Goal: Task Accomplishment & Management: Complete application form

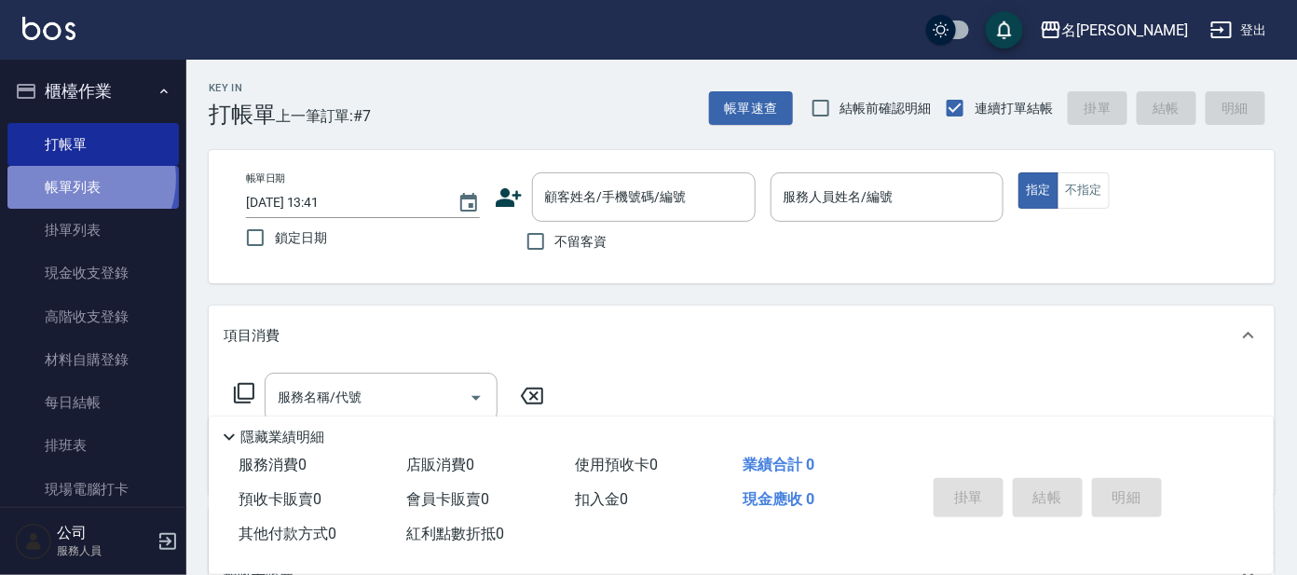
click at [77, 179] on link "帳單列表" at bounding box center [92, 187] width 171 height 43
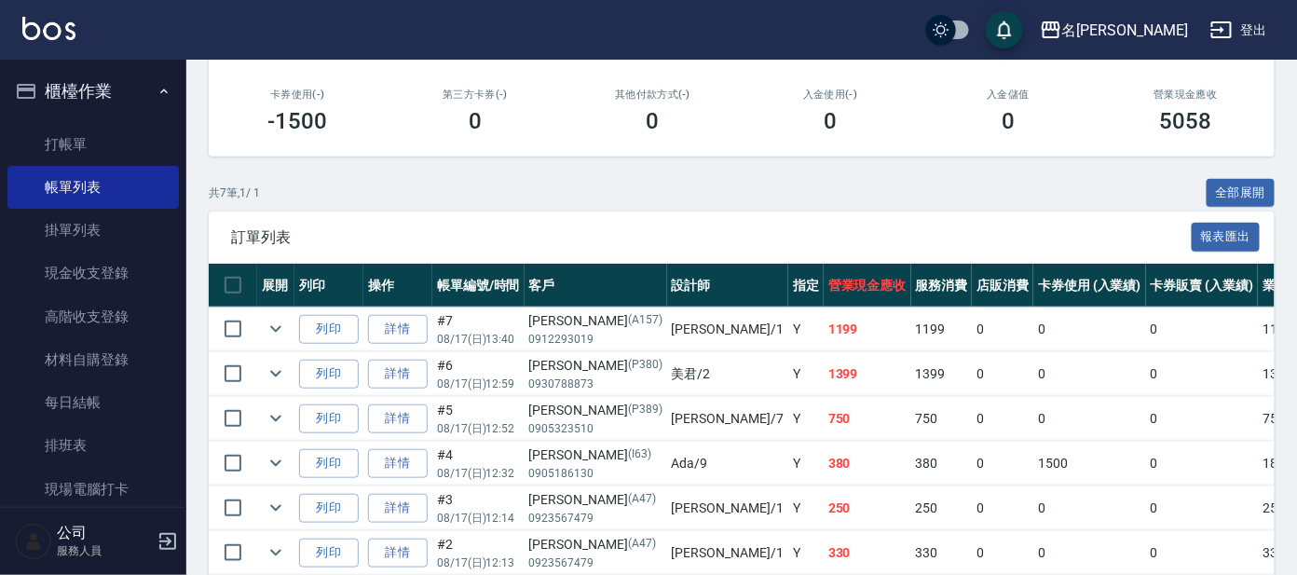
scroll to position [446, 0]
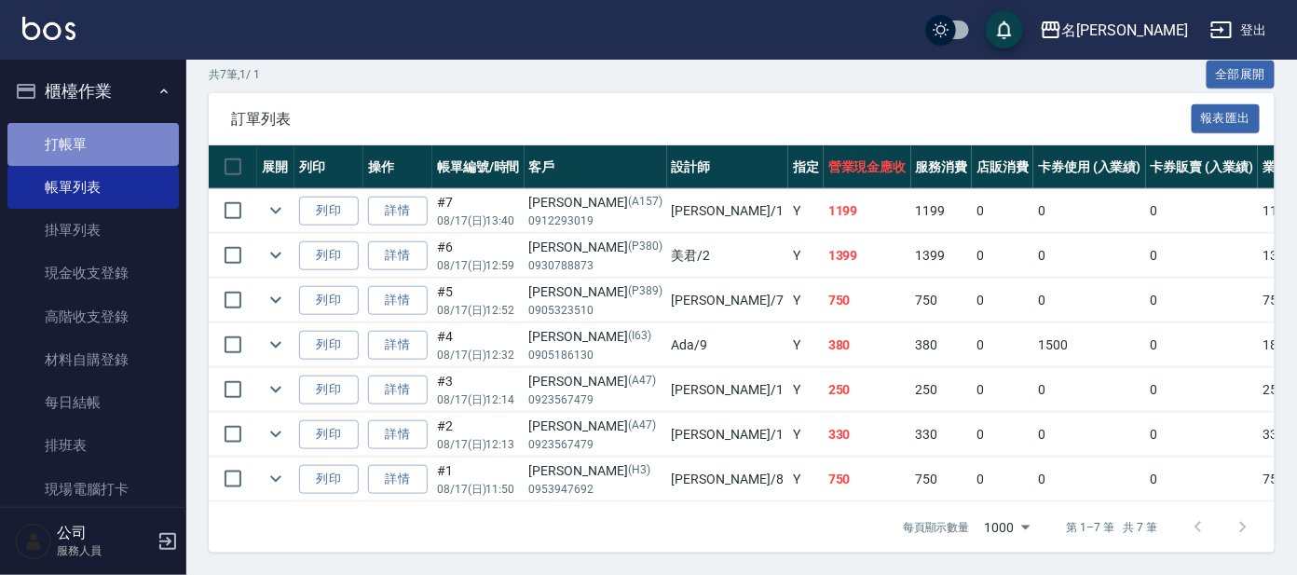
click at [167, 148] on link "打帳單" at bounding box center [92, 144] width 171 height 43
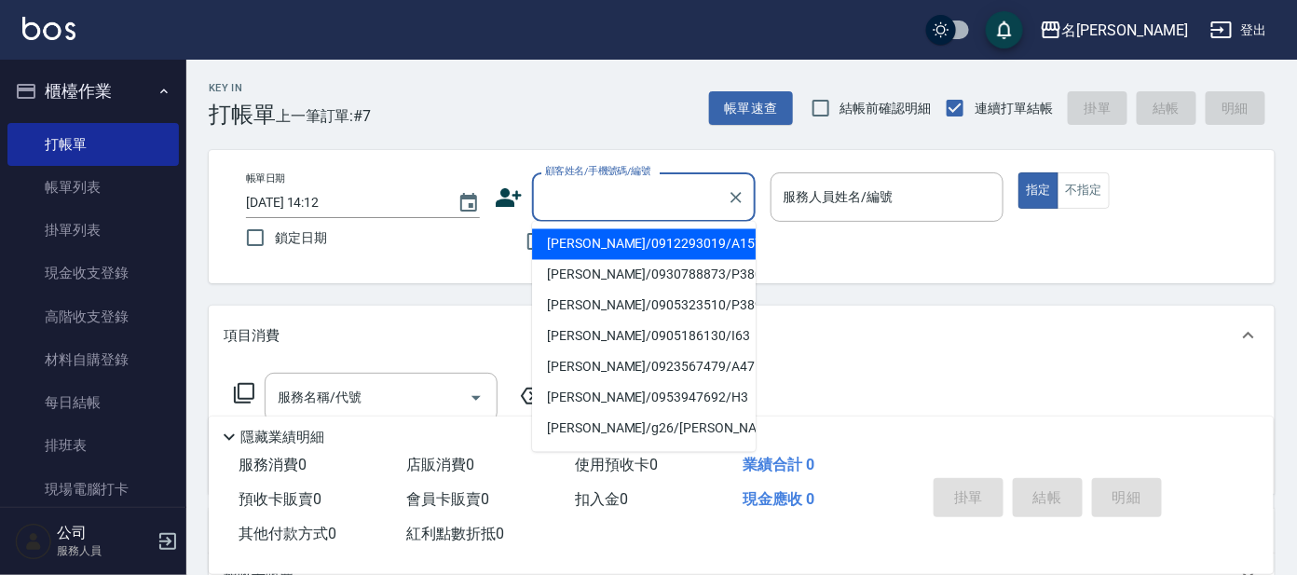
click at [562, 187] on input "顧客姓名/手機號碼/編號" at bounding box center [629, 197] width 179 height 33
type input "i"
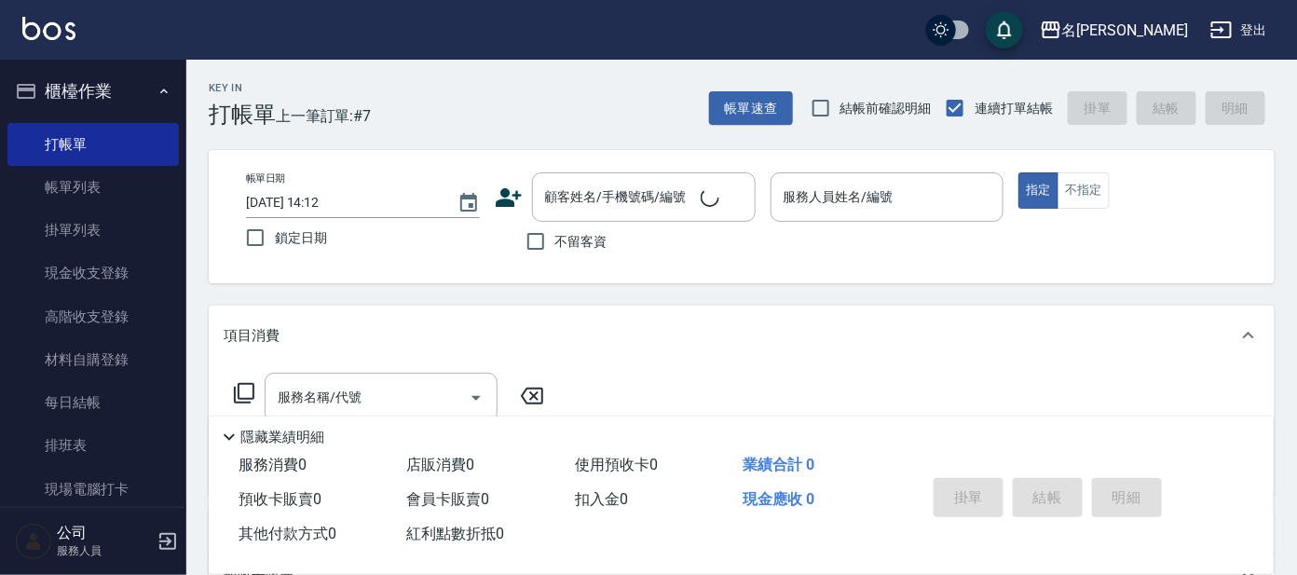
click at [526, 94] on div "Key In 打帳單 上一筆訂單:#7 帳單速查 結帳前確認明細 連續打單結帳 掛單 結帳 明細" at bounding box center [730, 94] width 1088 height 68
click at [622, 182] on input "顧客姓名/手機號碼/編號" at bounding box center [629, 197] width 179 height 33
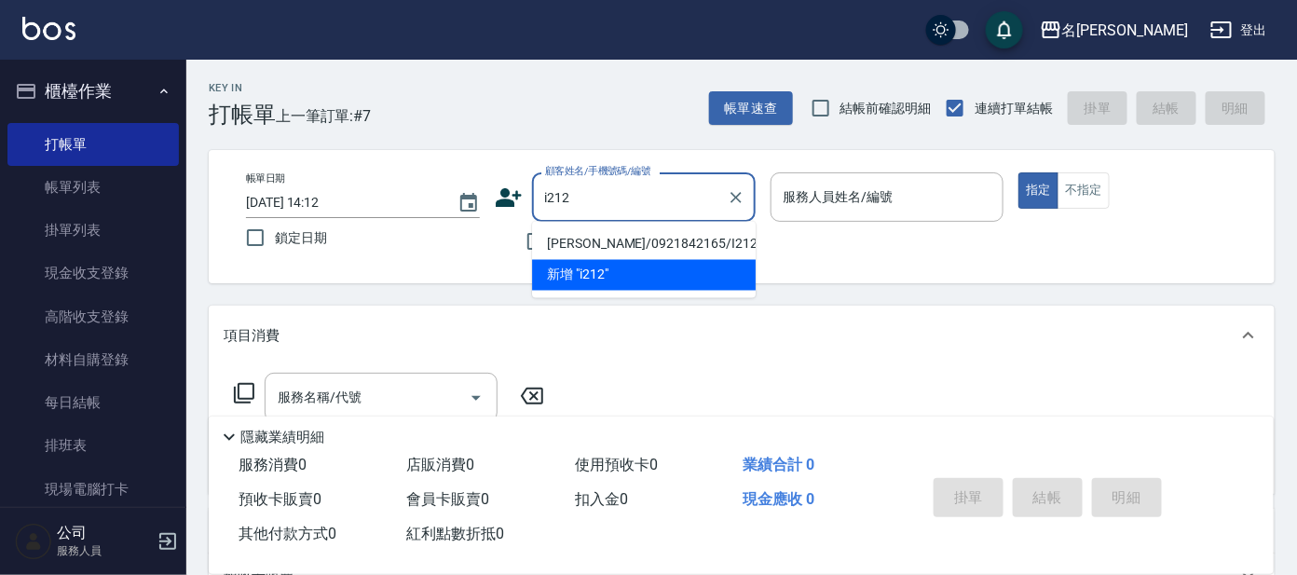
type input "[PERSON_NAME]/0921842165/I212"
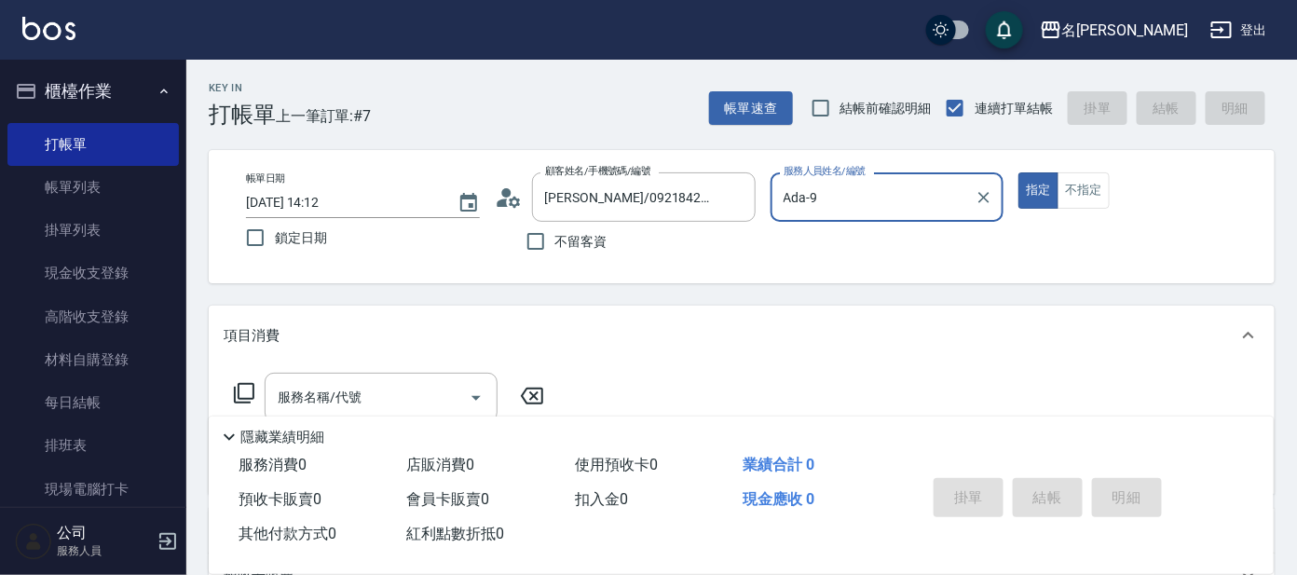
type input "Ada-9"
click at [1018, 172] on button "指定" at bounding box center [1038, 190] width 40 height 36
type button "true"
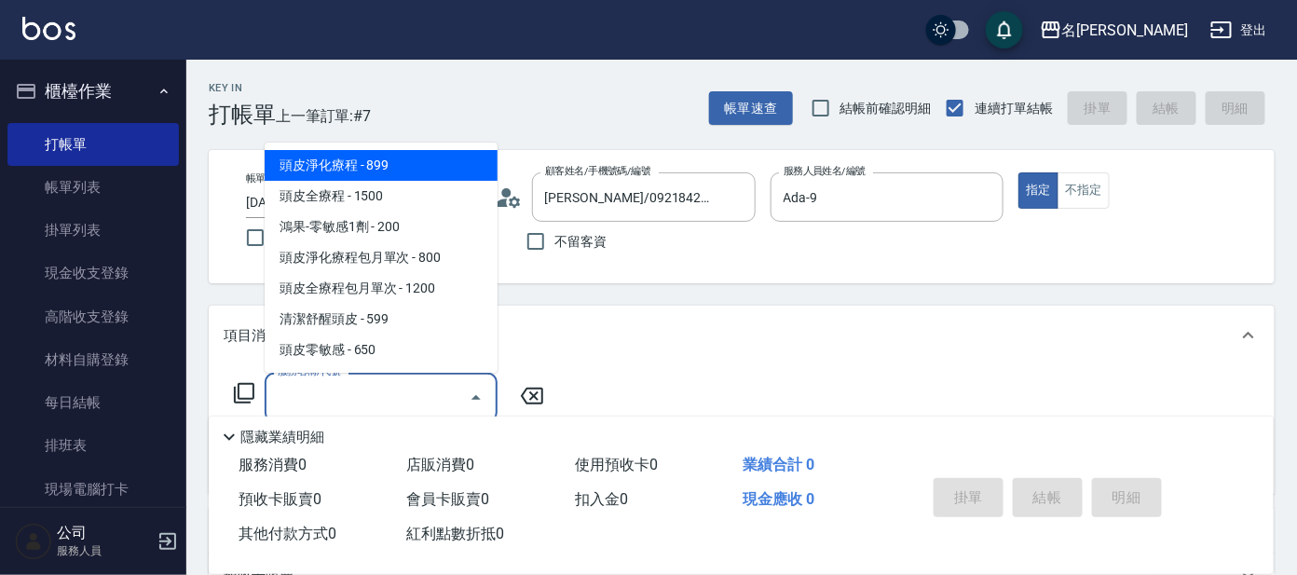
type input "頭皮淨化療程(101)"
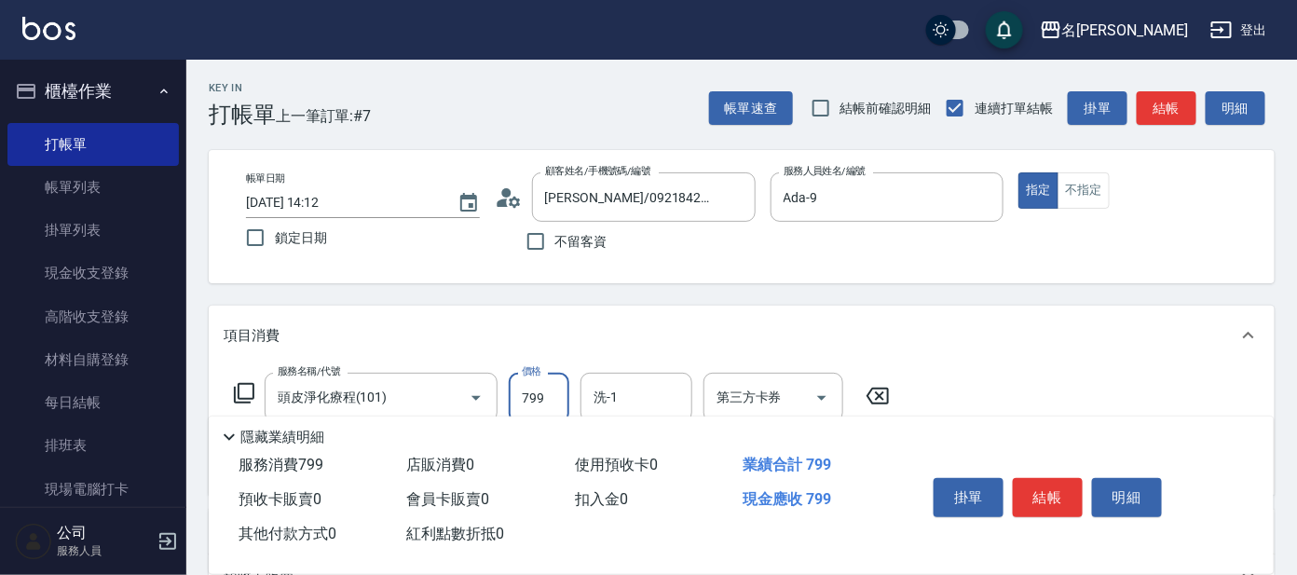
type input "799"
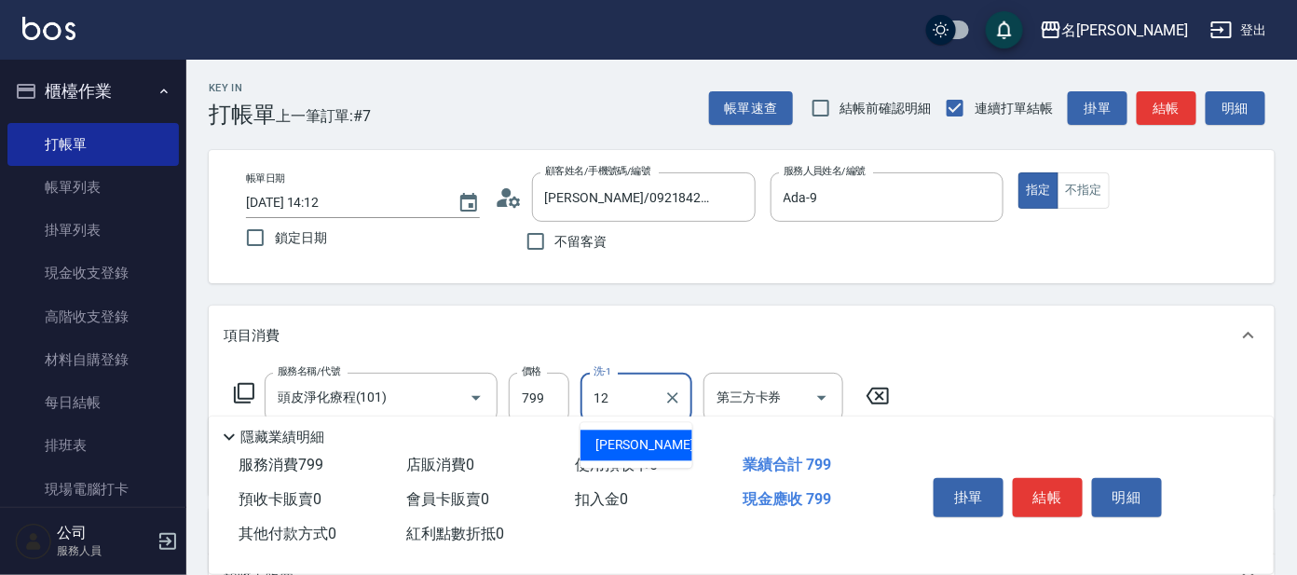
type input "云潔-12"
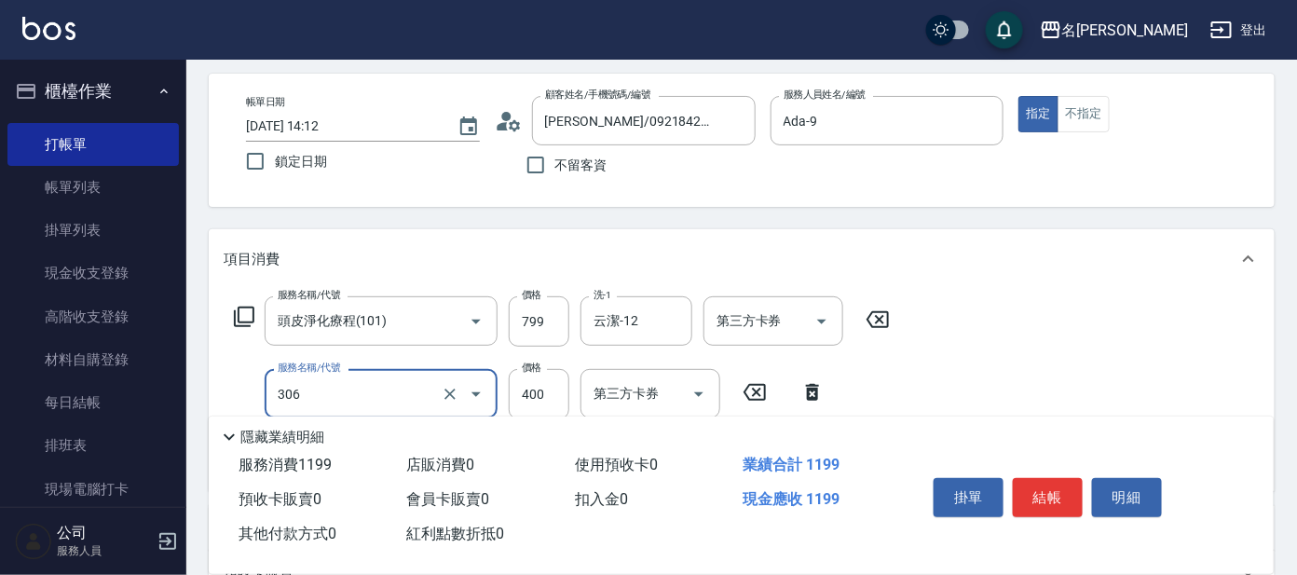
scroll to position [232, 0]
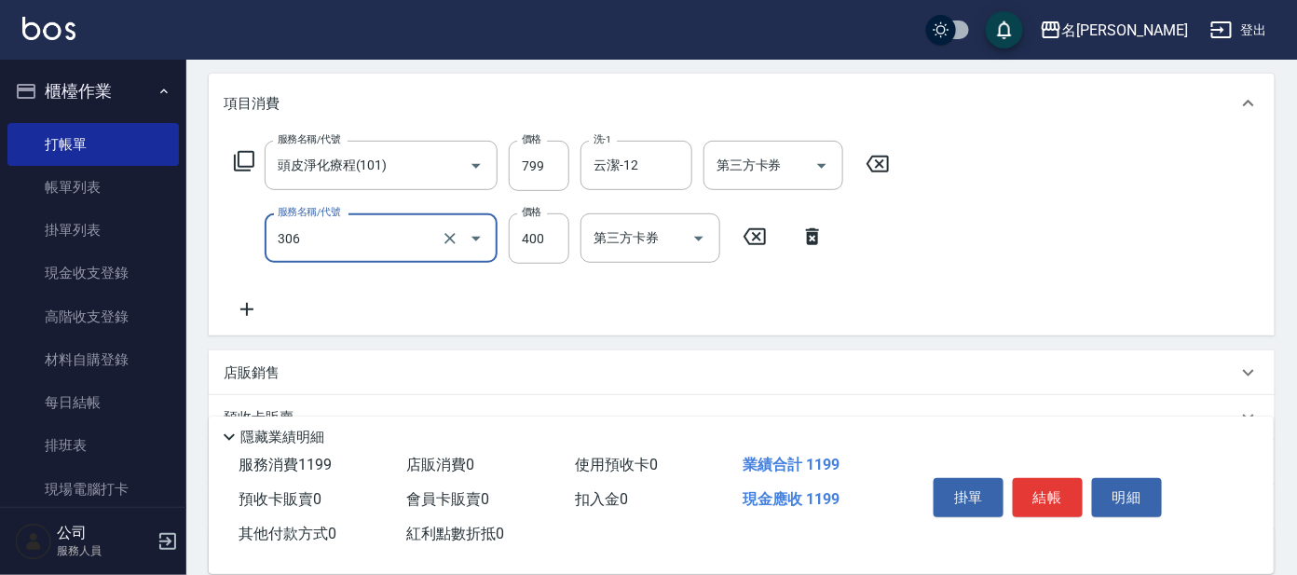
type input "高中(306)"
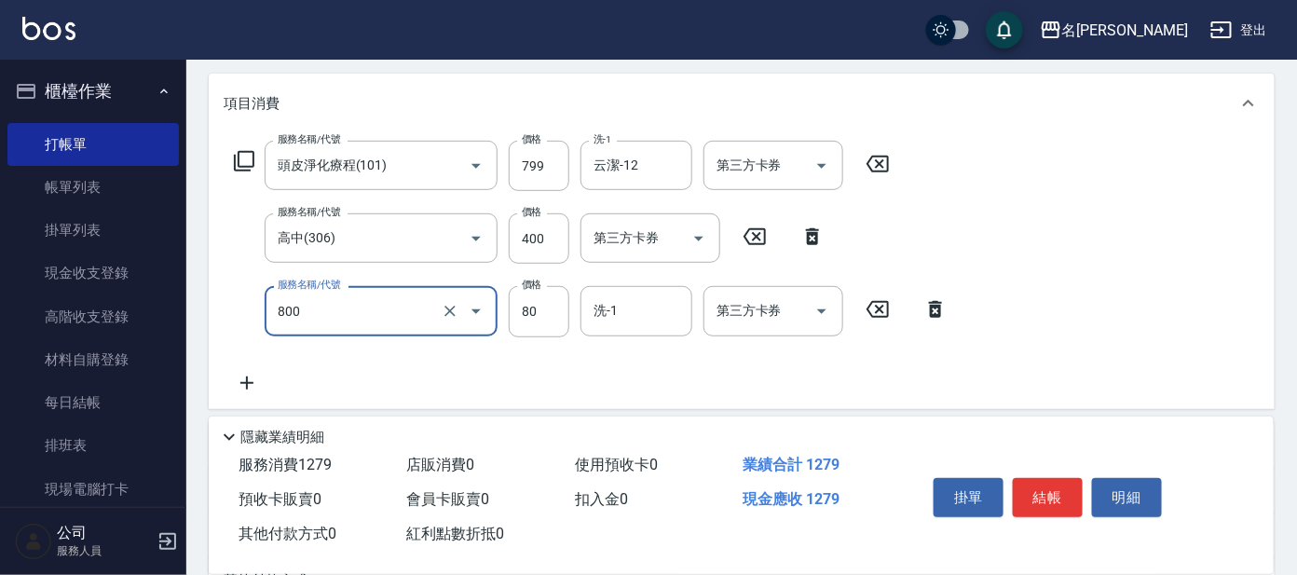
type input "快速修護(800)"
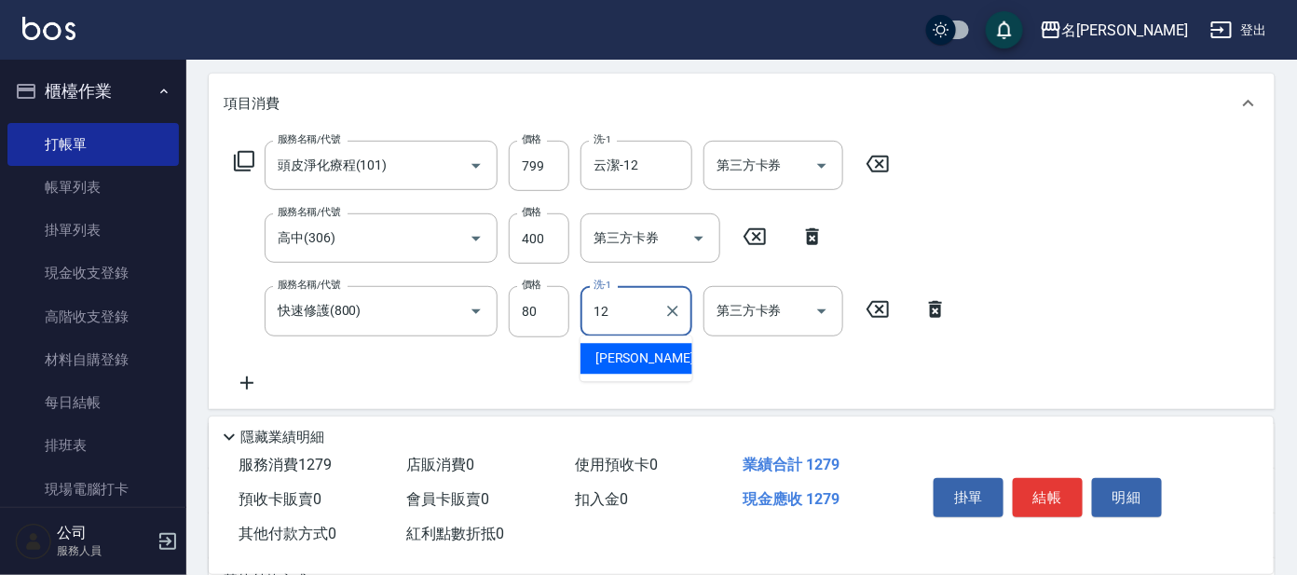
type input "云潔-12"
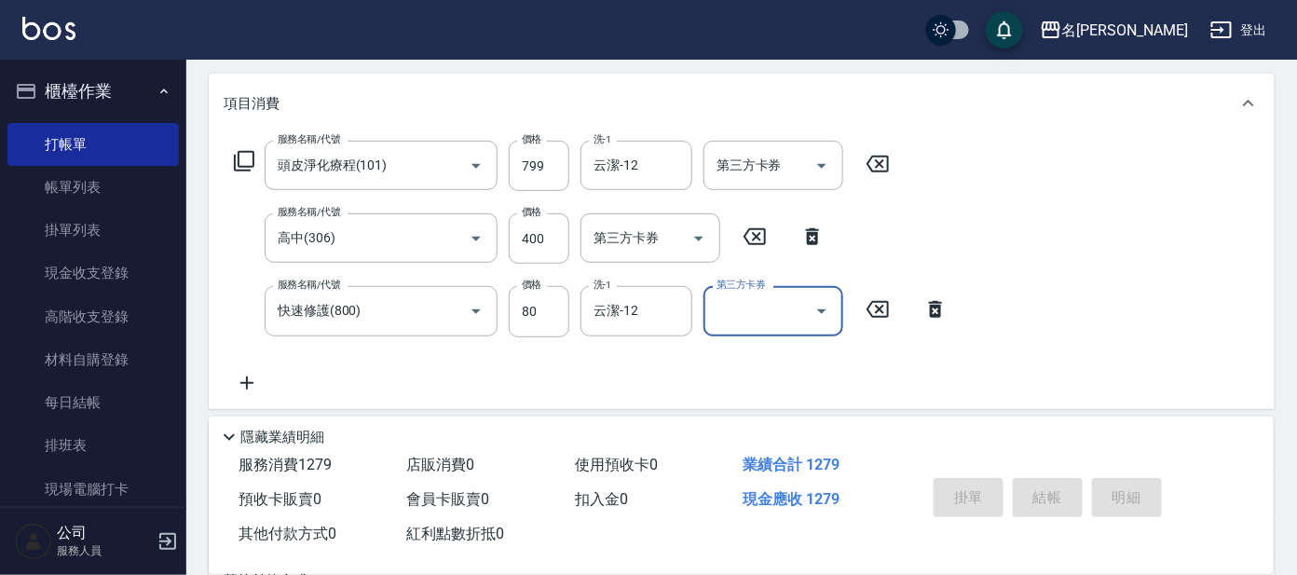
scroll to position [0, 0]
type input "[DATE] 14:19"
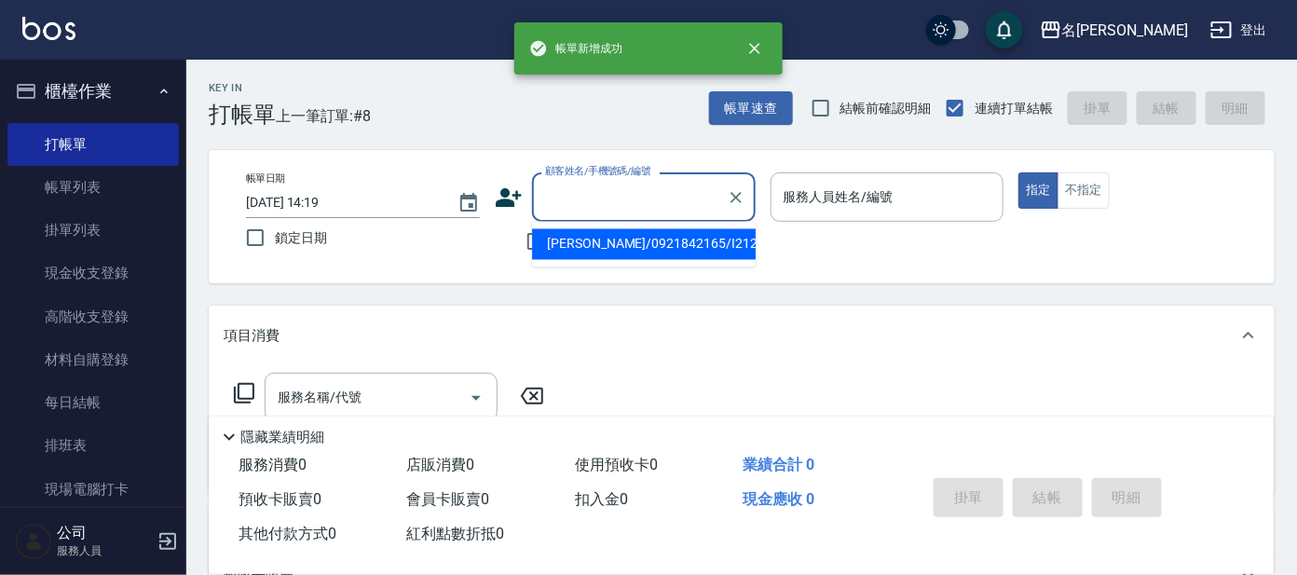
click at [588, 190] on input "顧客姓名/手機號碼/編號" at bounding box center [629, 197] width 179 height 33
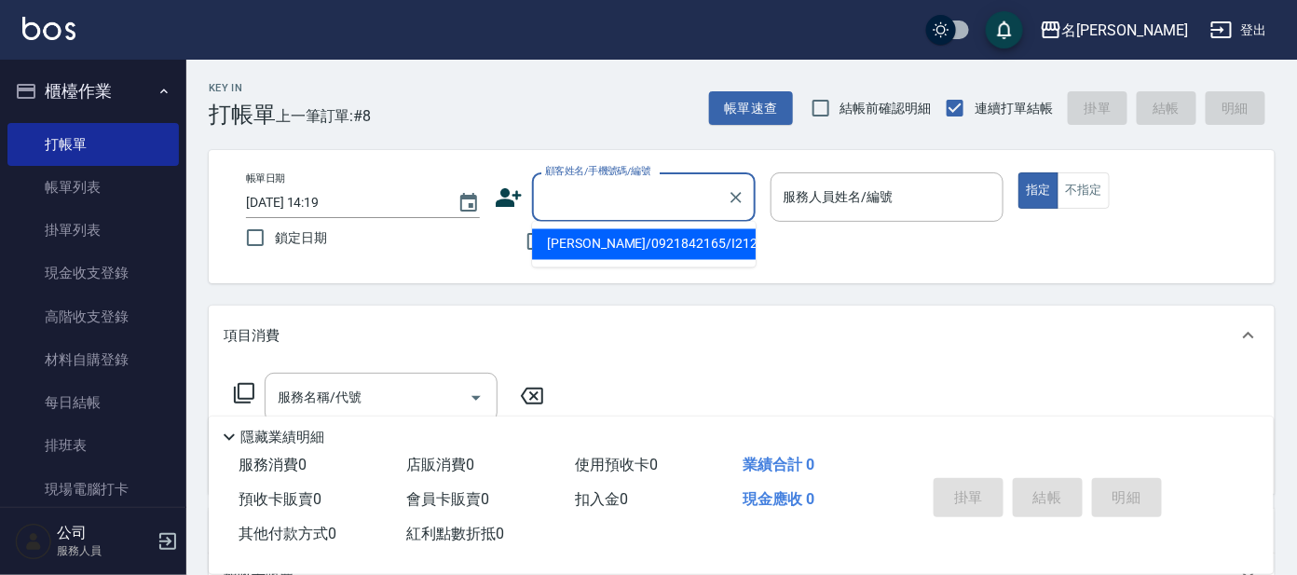
drag, startPoint x: 619, startPoint y: 248, endPoint x: 721, endPoint y: 203, distance: 111.8
click at [620, 248] on li "[PERSON_NAME]/0921842165/I212" at bounding box center [644, 244] width 224 height 31
type input "[PERSON_NAME]/0921842165/I212"
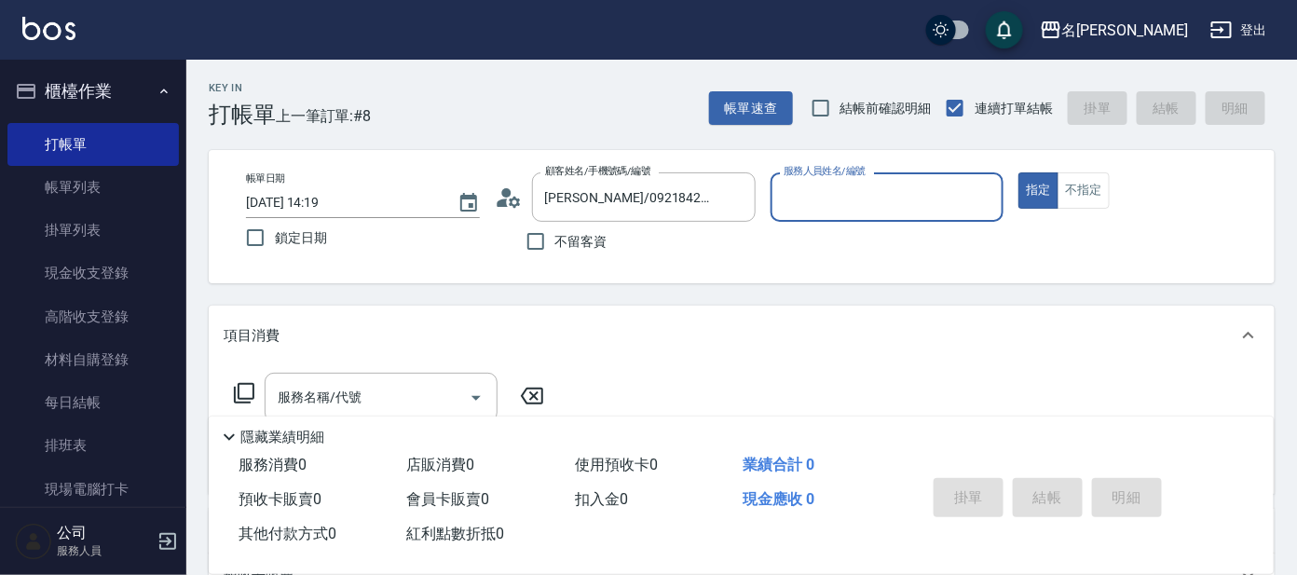
type input "Ada-9"
click at [792, 191] on input "Ada-9" at bounding box center [873, 197] width 189 height 33
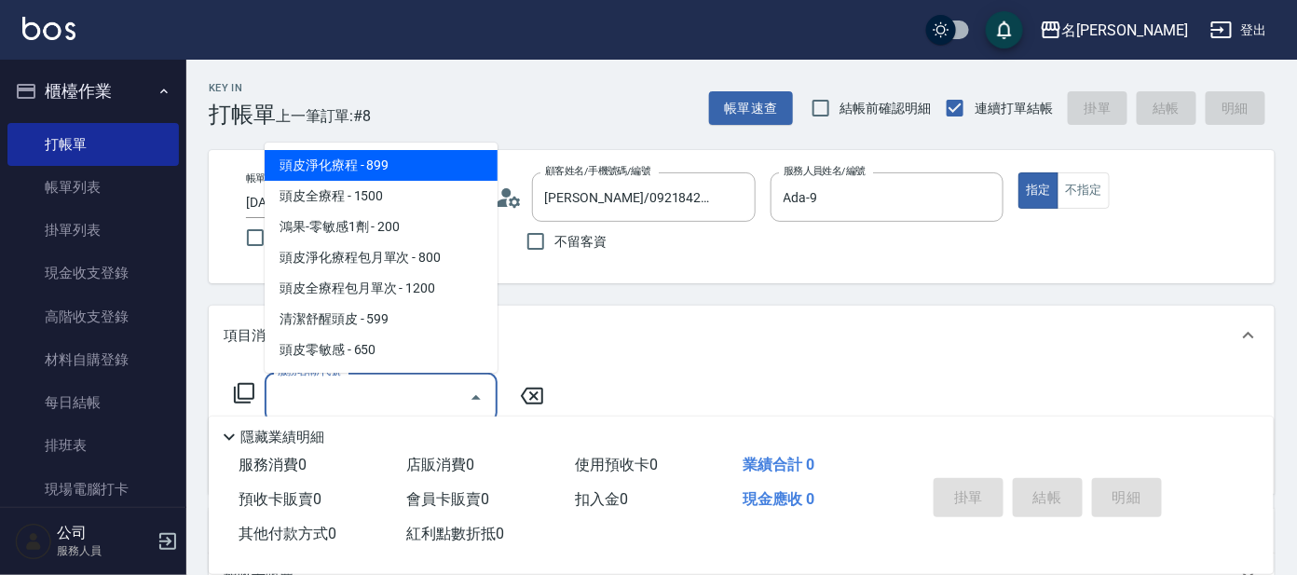
click at [390, 402] on input "服務名稱/代號" at bounding box center [367, 397] width 188 height 33
click at [395, 167] on span "頭皮淨化療程 - 899" at bounding box center [381, 165] width 233 height 31
type input "頭皮淨化療程(101)"
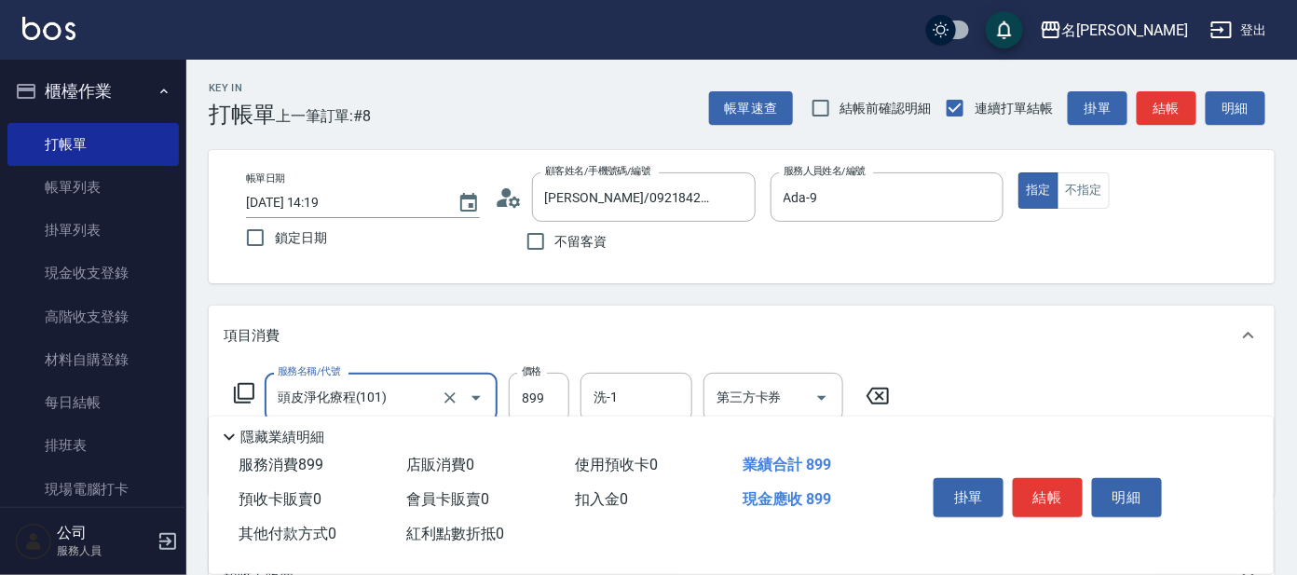
click at [377, 396] on input "頭皮淨化療程(101)" at bounding box center [355, 397] width 164 height 33
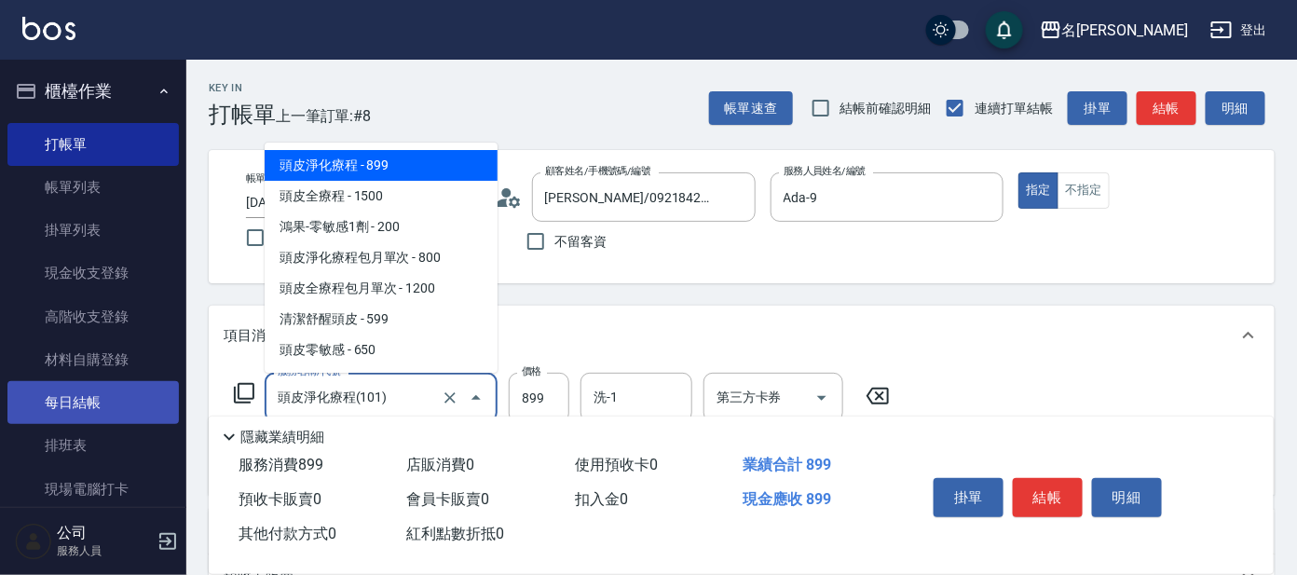
drag, startPoint x: 317, startPoint y: 395, endPoint x: 157, endPoint y: 393, distance: 159.4
click at [157, 393] on div "名留大龍 登出 櫃檯作業 打帳單 帳單列表 掛單列表 現金收支登錄 高階收支登錄 材料自購登錄 每日結帳 排班表 現場電腦打卡 預約管理 預約管理 單日預約紀…" at bounding box center [648, 454] width 1297 height 909
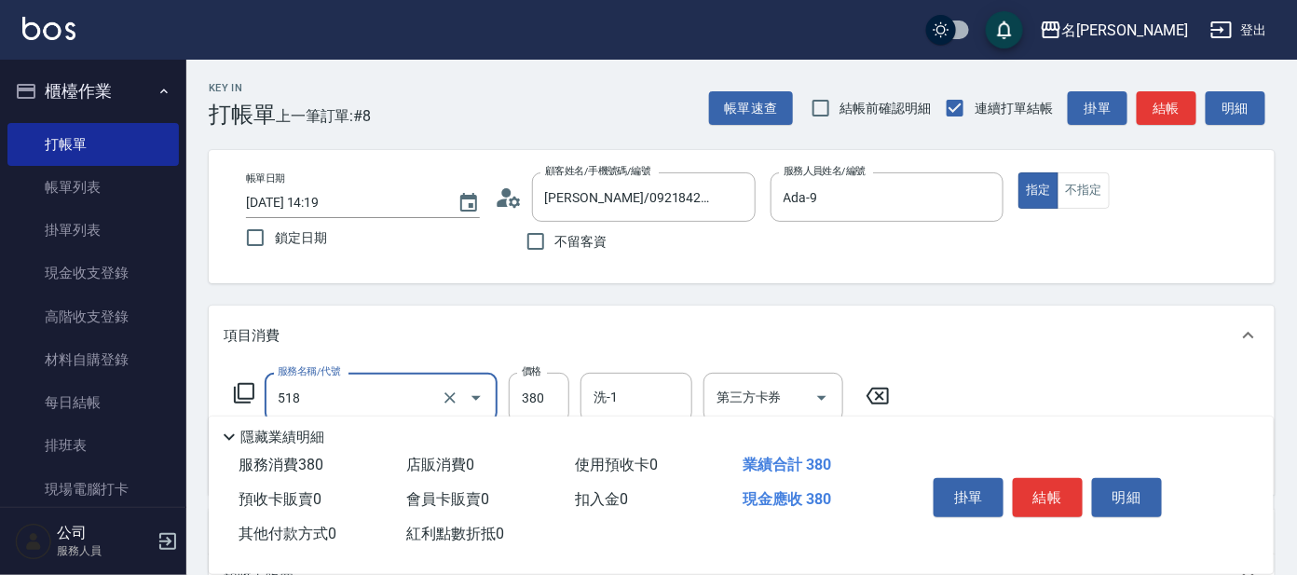
type input "舒壓+洗髮+養髮(518)"
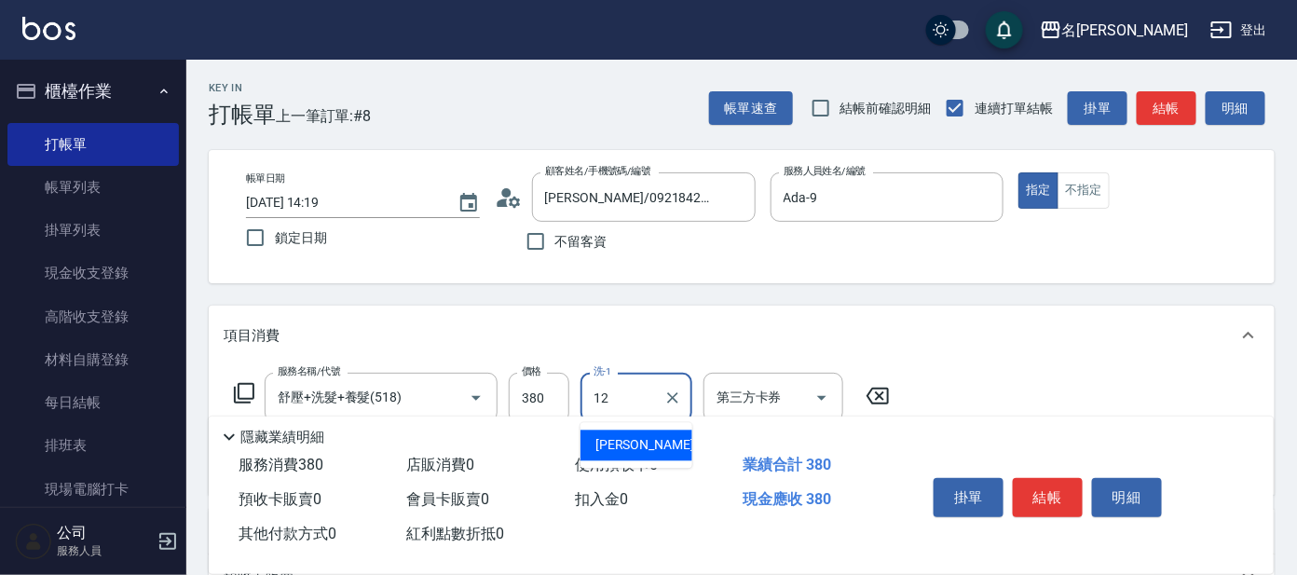
type input "云潔-12"
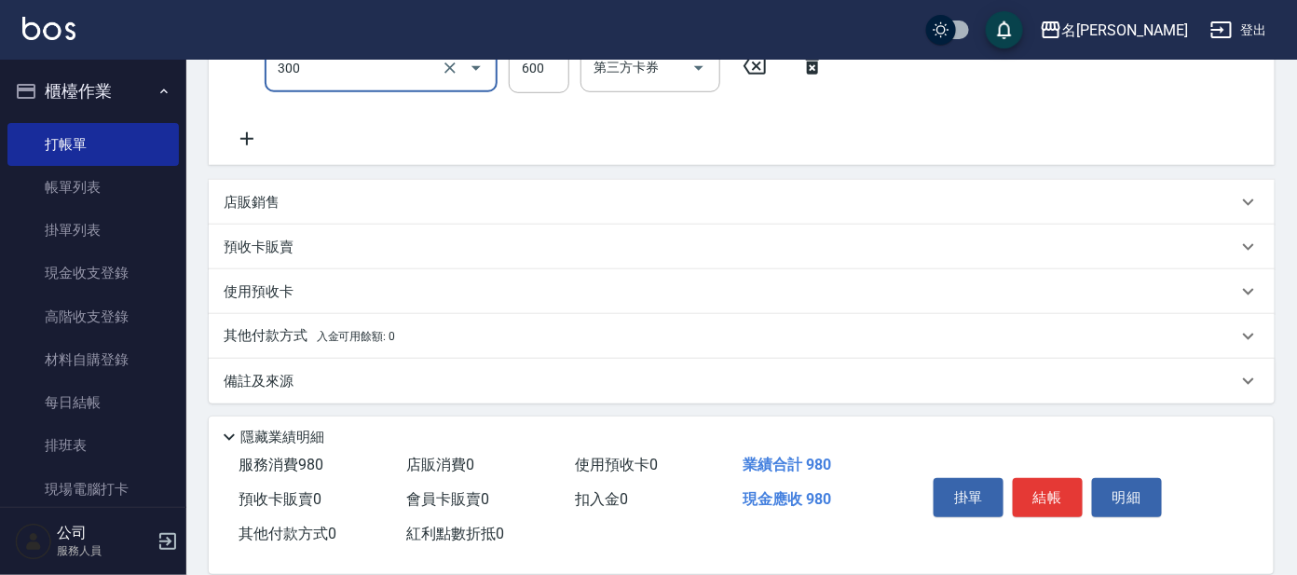
scroll to position [404, 0]
type input "剪髮 講師級設計師(300)"
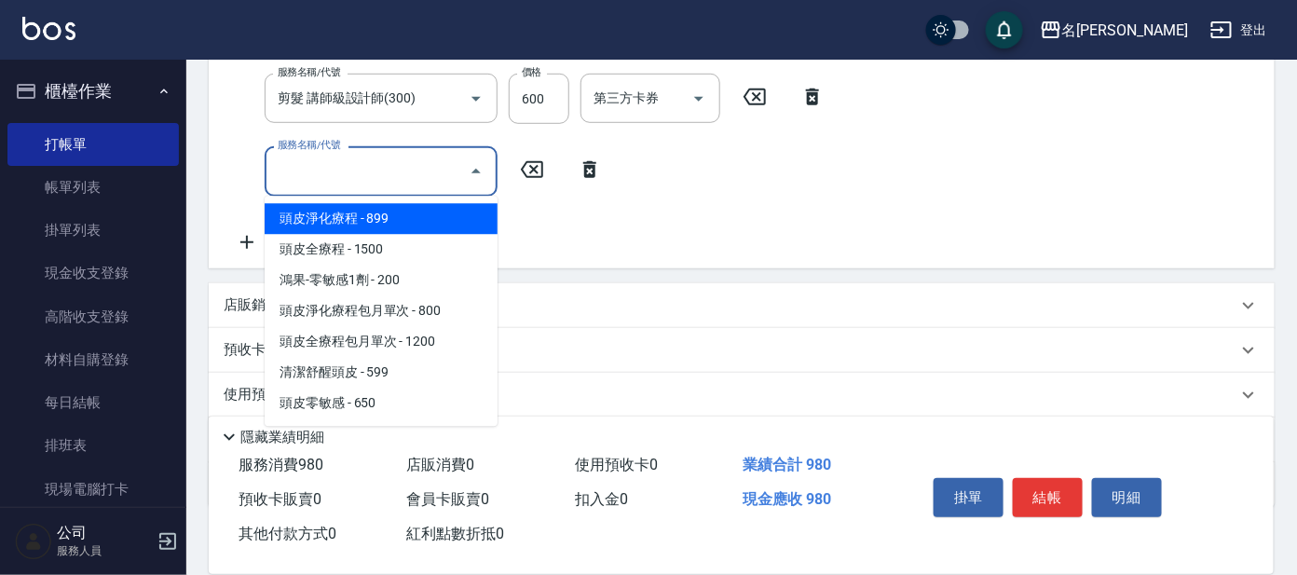
click at [336, 155] on input "服務名稱/代號" at bounding box center [367, 171] width 188 height 33
drag, startPoint x: 486, startPoint y: 202, endPoint x: 497, endPoint y: 234, distance: 33.3
click at [497, 234] on ul "頭皮淨化療程 - 899 頭皮全療程 - 1500 鴻果-零敏感1劑 - 200 頭皮淨化療程包月單次 - 800 頭皮全療程包月單次 - 1200 清潔舒醒…" at bounding box center [381, 312] width 233 height 230
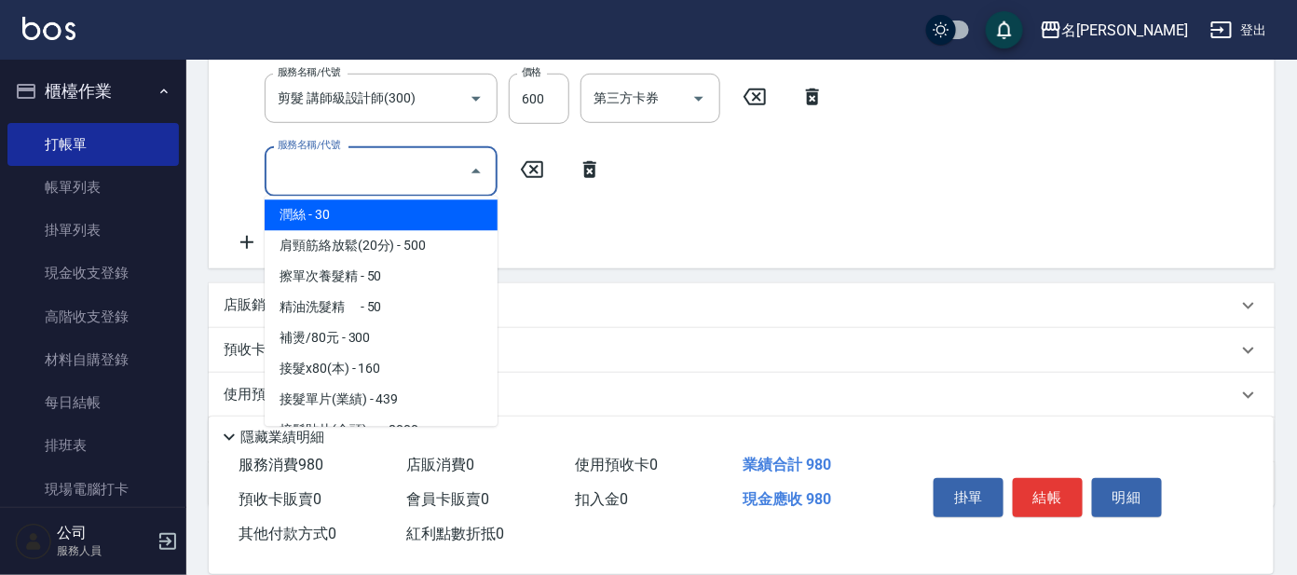
scroll to position [2803, 0]
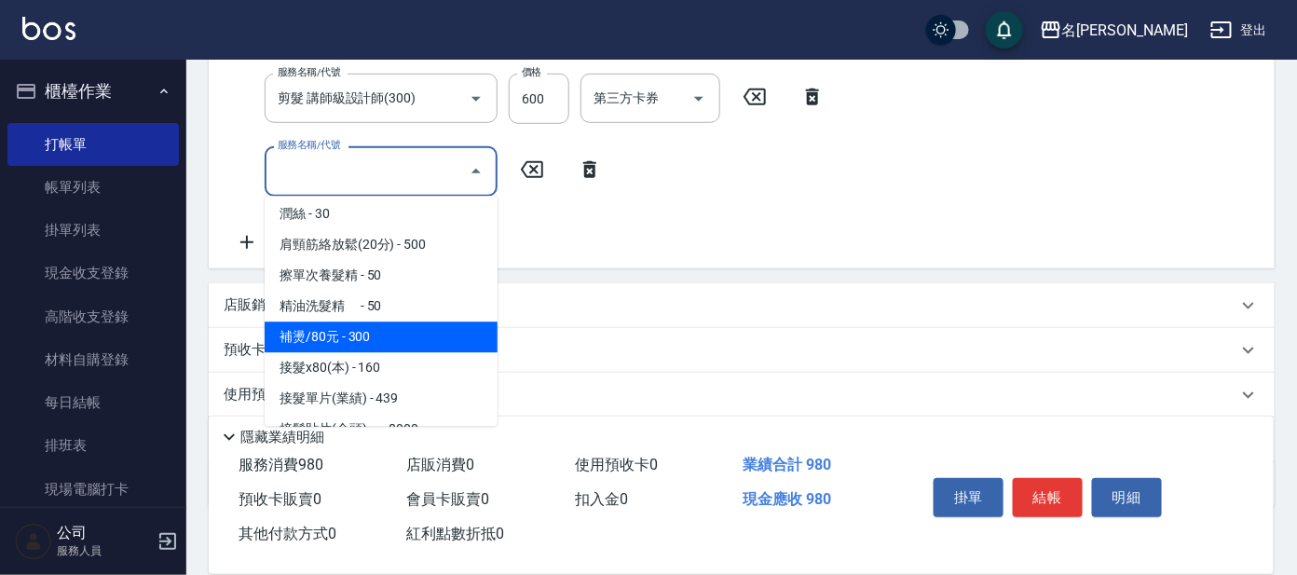
click at [366, 348] on span "補燙/80元 - 300" at bounding box center [381, 337] width 233 height 31
type input "補燙/80元(806)"
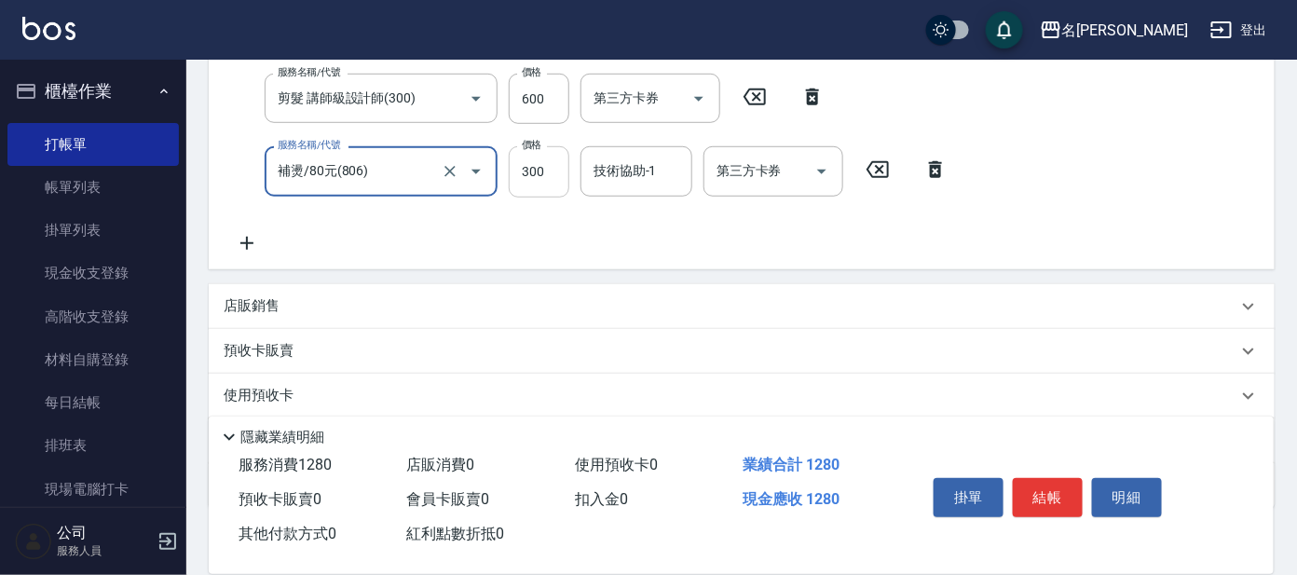
click at [549, 174] on input "300" at bounding box center [539, 171] width 61 height 50
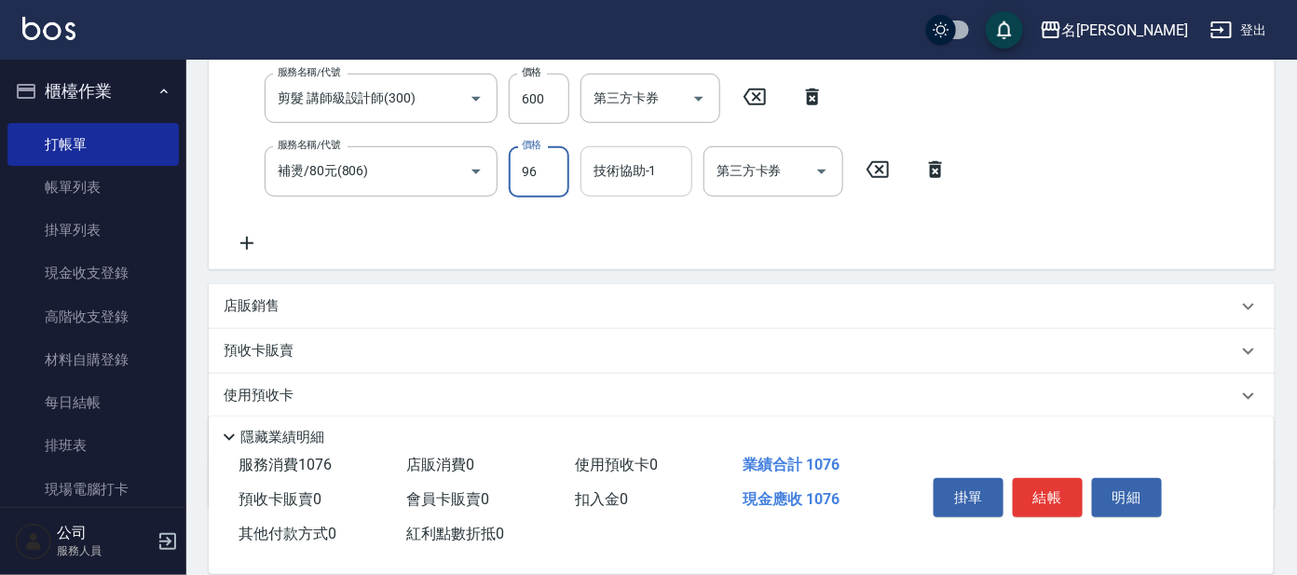
type input "960"
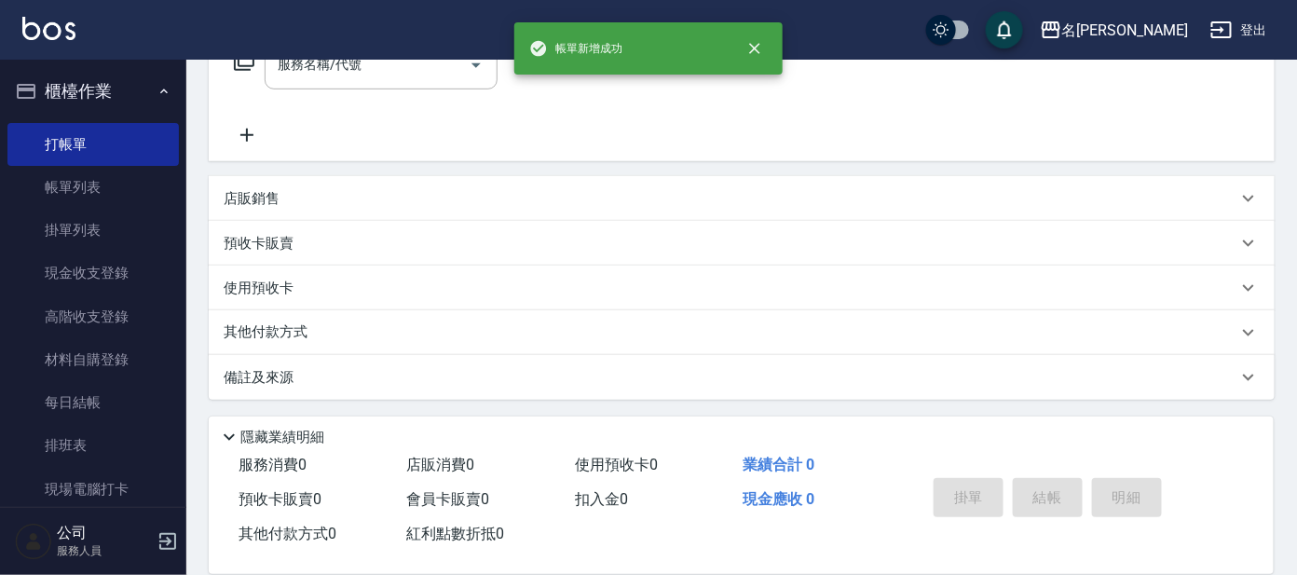
scroll to position [0, 0]
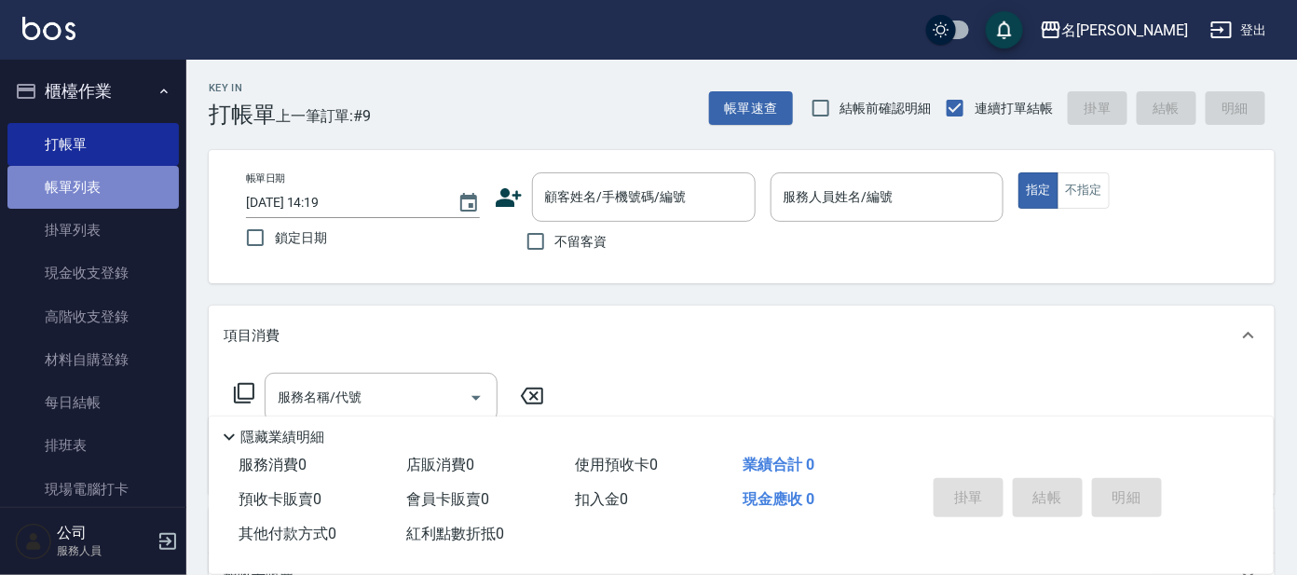
click at [111, 195] on link "帳單列表" at bounding box center [92, 187] width 171 height 43
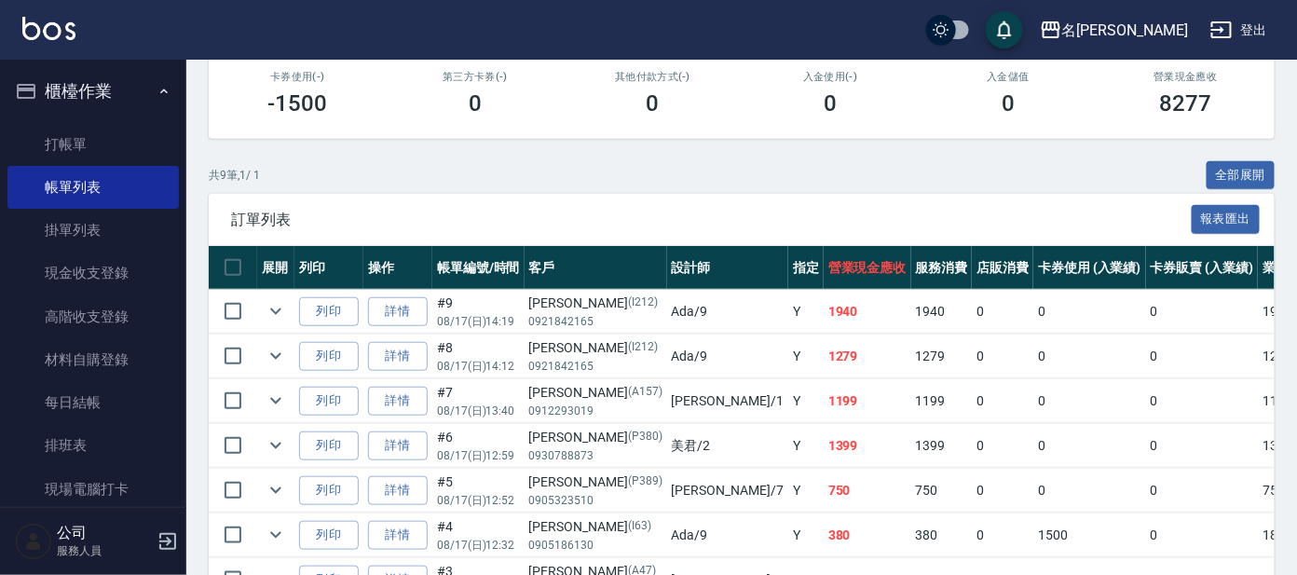
scroll to position [349, 0]
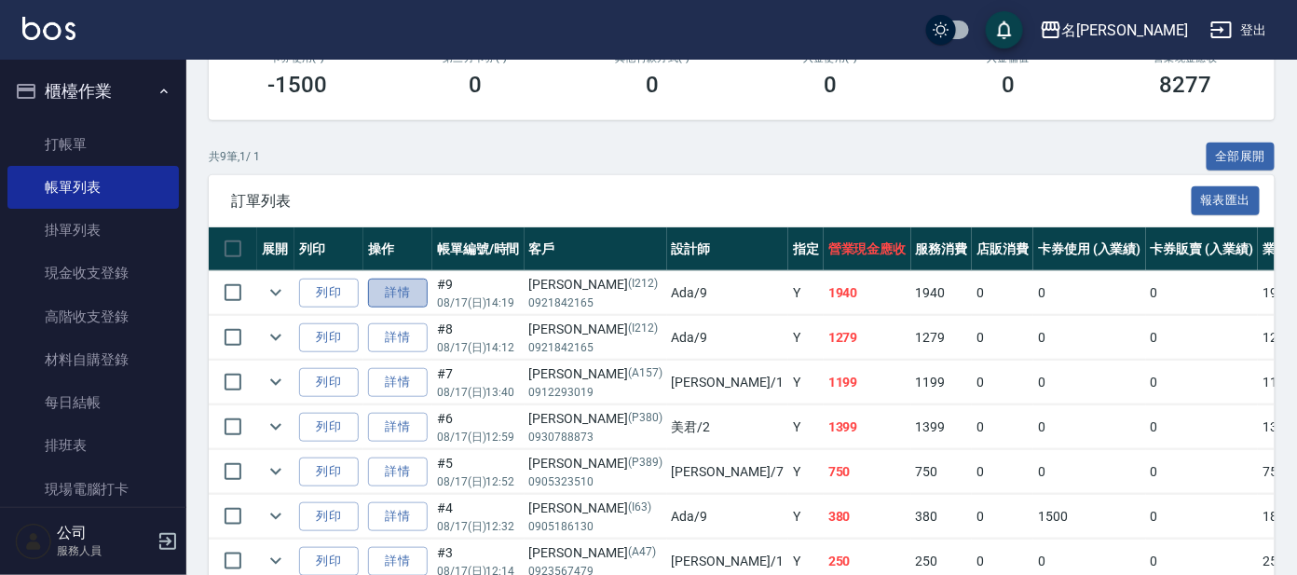
click at [408, 281] on link "詳情" at bounding box center [398, 293] width 60 height 29
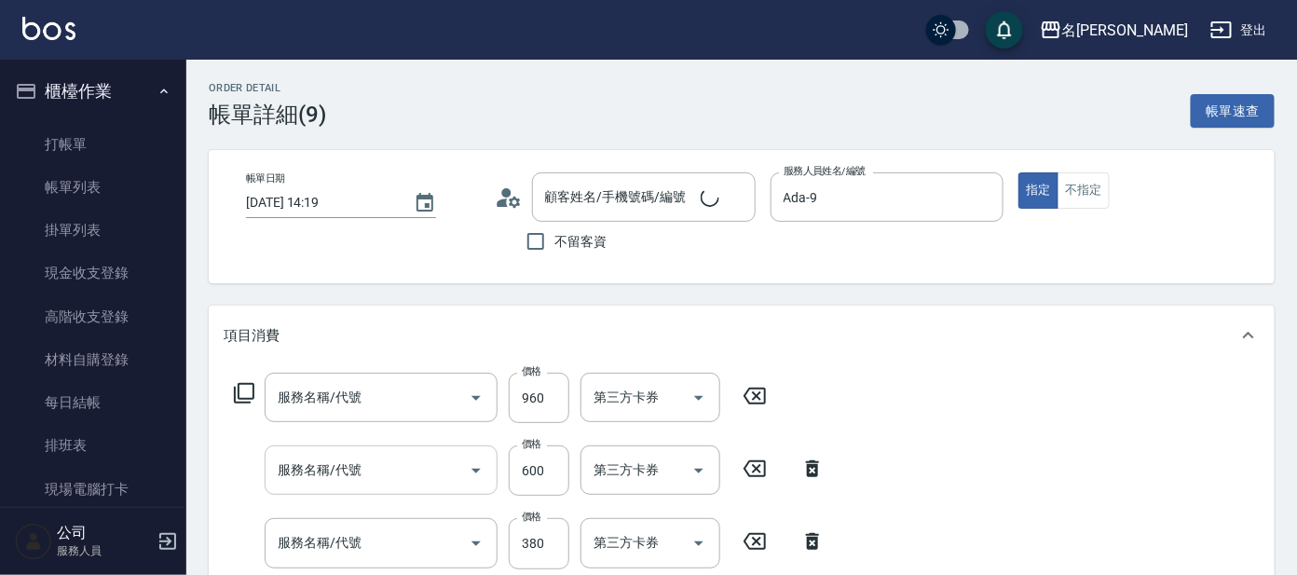
type input "[DATE] 14:19"
type input "Ada-9"
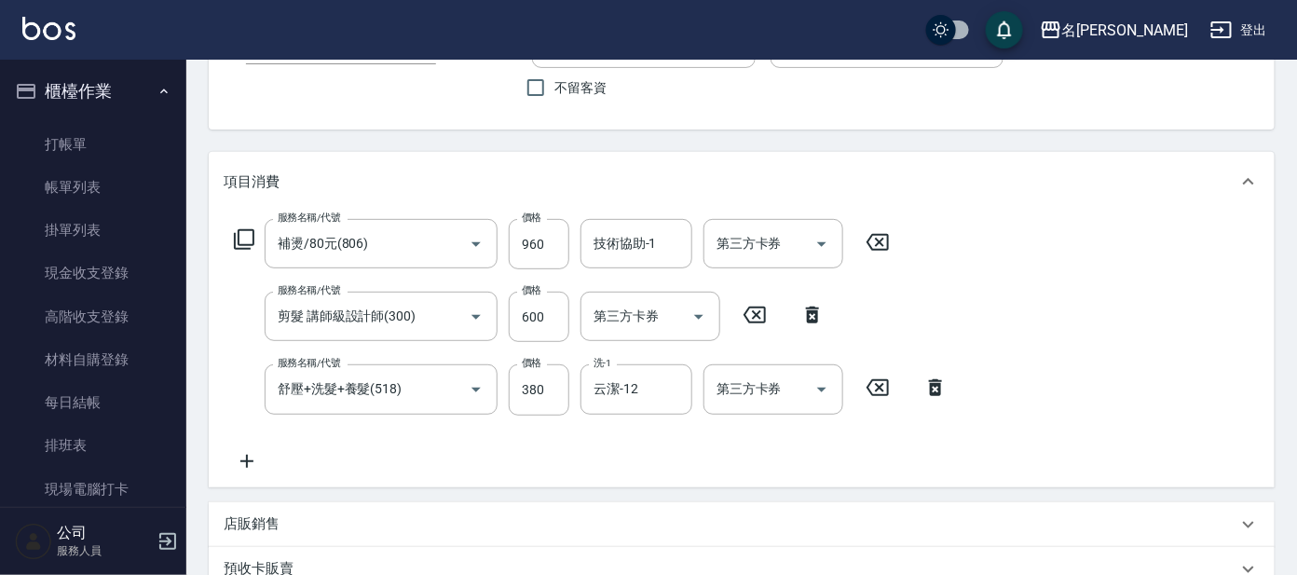
type input "補燙/80元(806)"
type input "剪髮 講師級設計師(300)"
type input "舒壓+洗髮+養髮(518)"
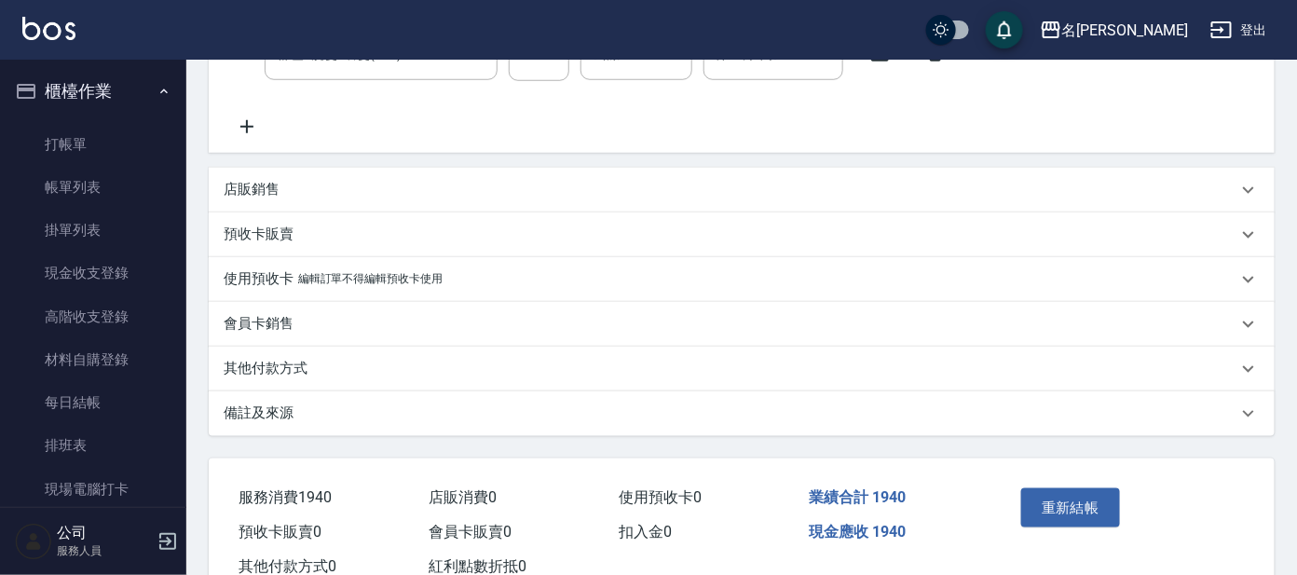
type input "[PERSON_NAME]/0921842165/I212"
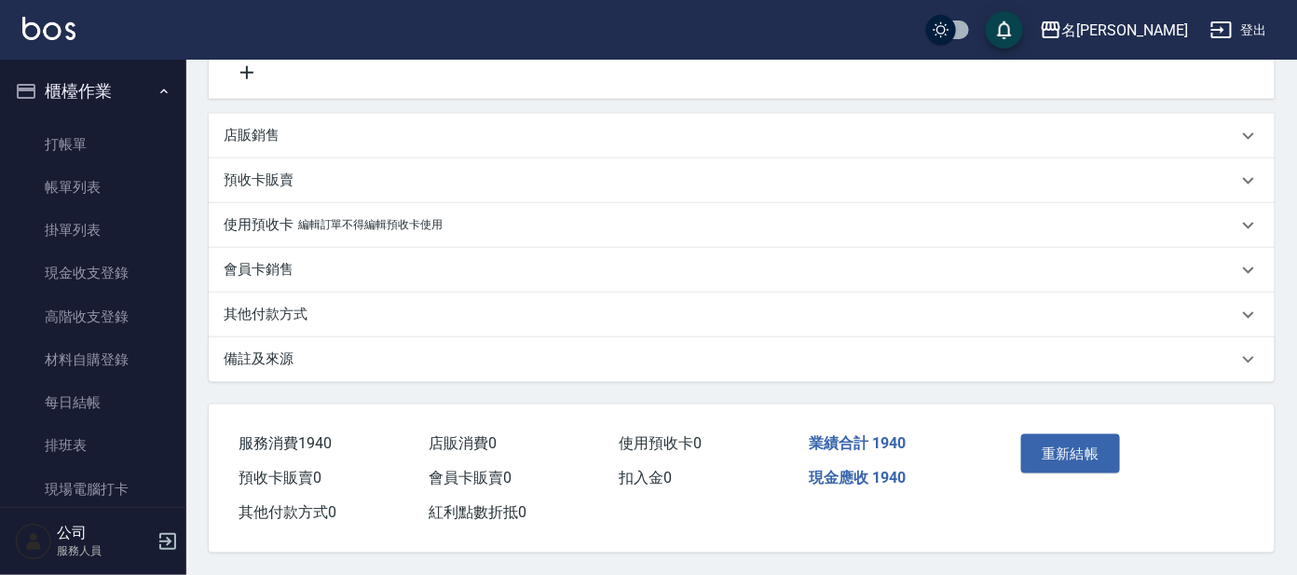
click at [309, 136] on div "店販銷售" at bounding box center [731, 136] width 1014 height 20
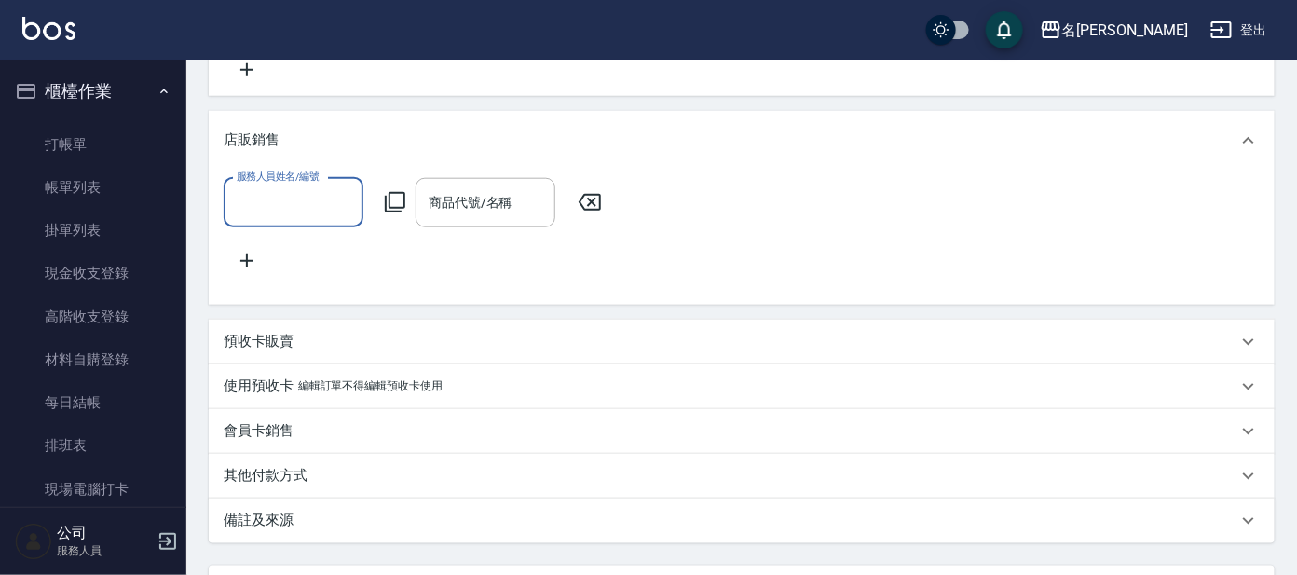
scroll to position [0, 0]
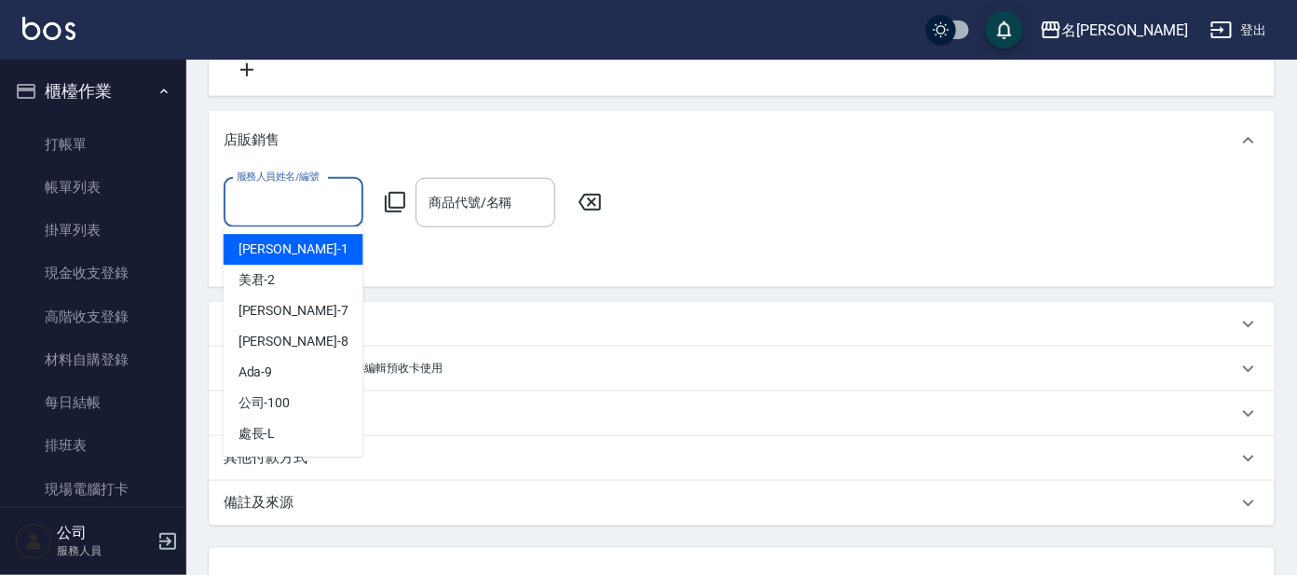
click at [303, 210] on input "服務人員姓名/編號" at bounding box center [293, 202] width 123 height 33
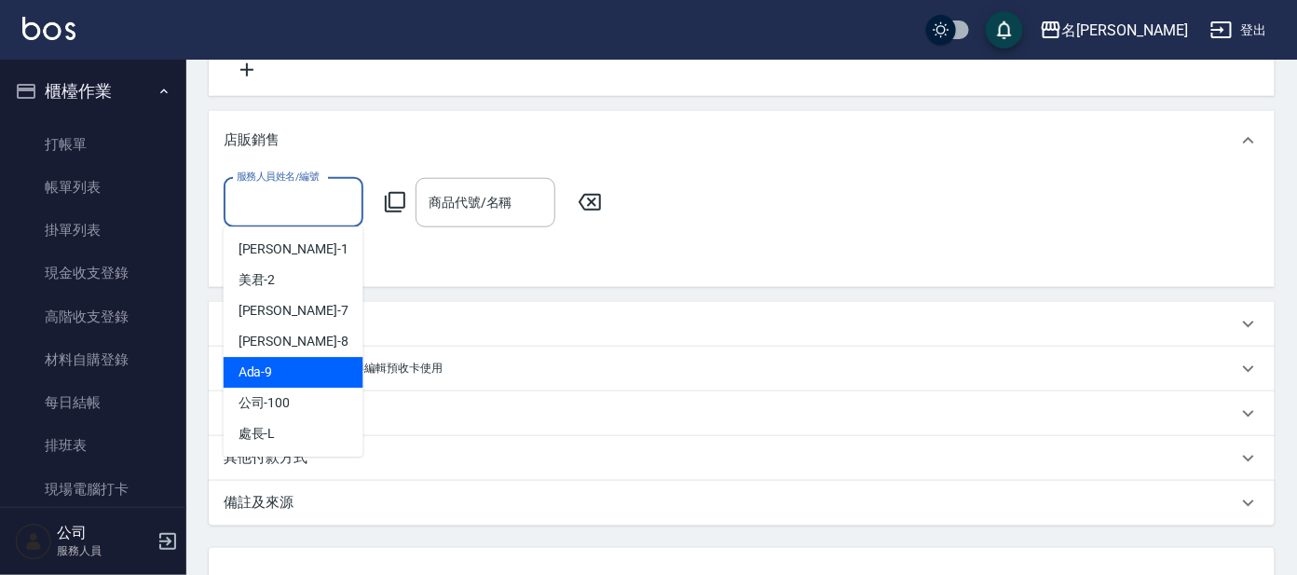
click at [319, 359] on div "Ada -9" at bounding box center [294, 373] width 140 height 31
type input "Ada-9"
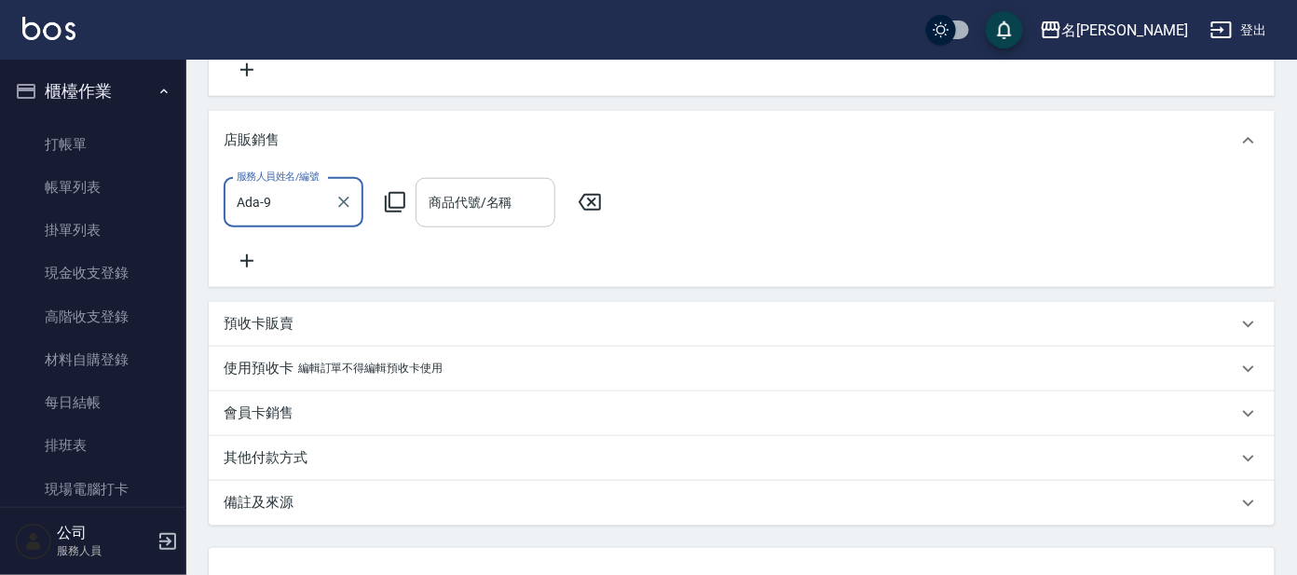
drag, startPoint x: 462, startPoint y: 198, endPoint x: 462, endPoint y: 208, distance: 10.3
click at [462, 200] on input "商品代號/名稱" at bounding box center [485, 202] width 123 height 33
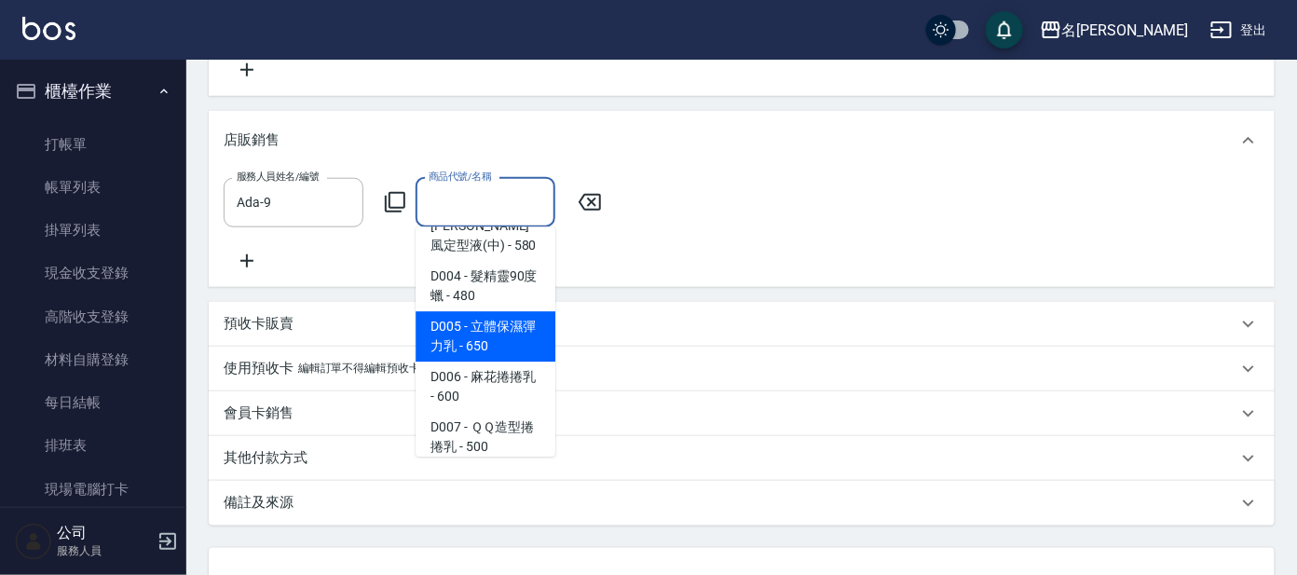
scroll to position [1047, 0]
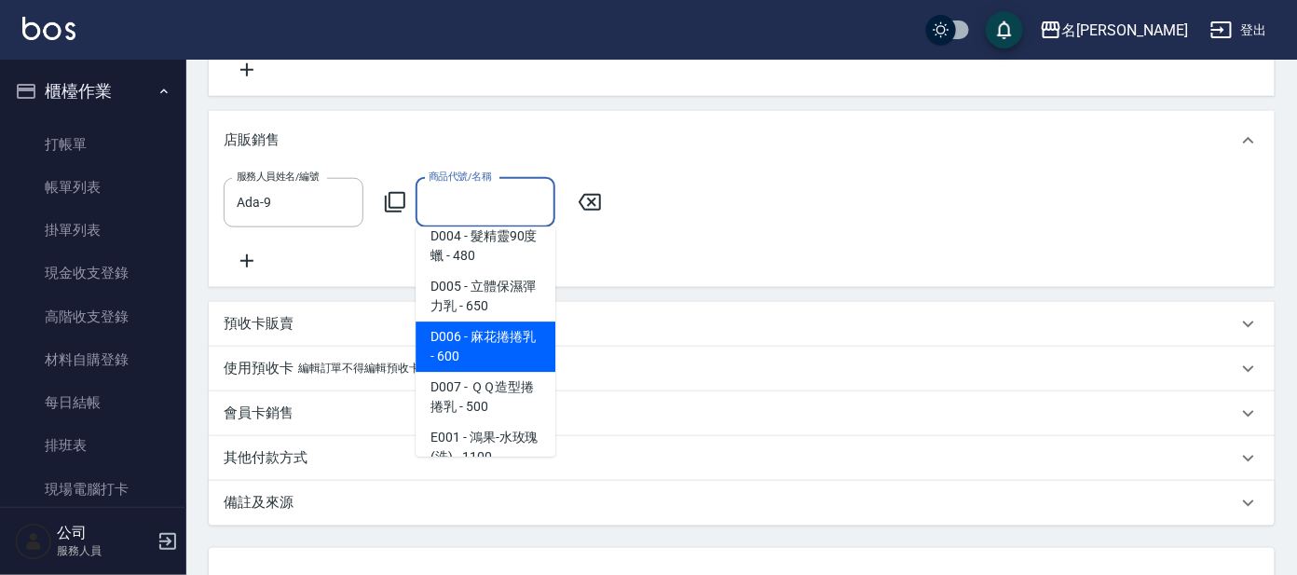
click at [499, 322] on span "D006 - 麻花捲捲乳 - 600" at bounding box center [486, 347] width 140 height 50
type input "麻花捲捲乳"
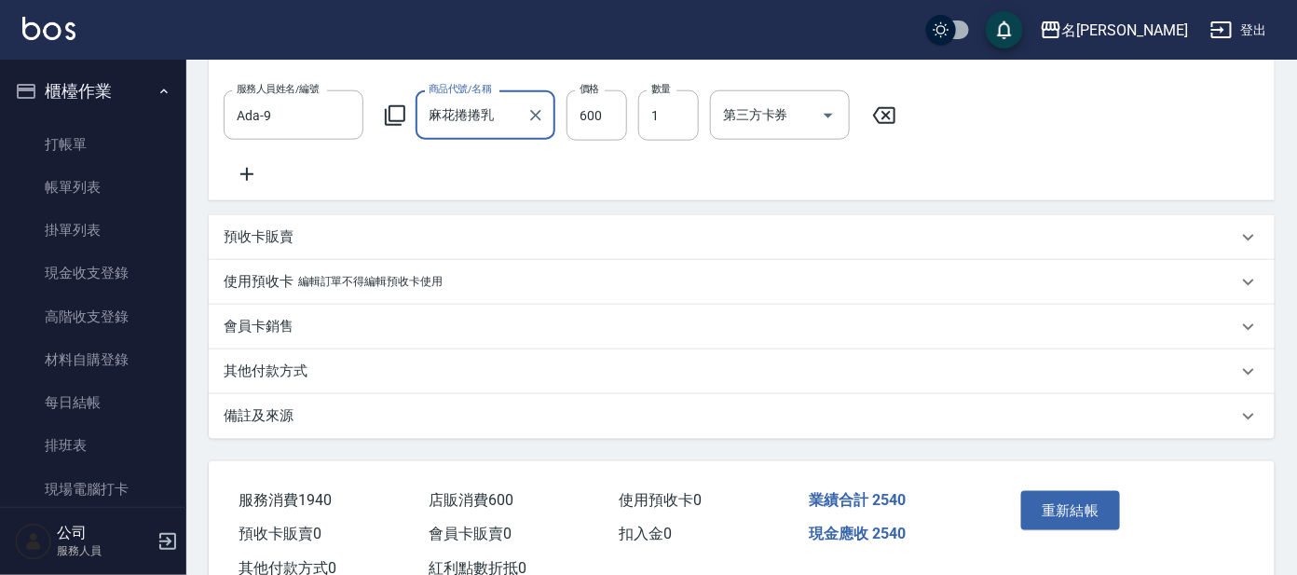
scroll to position [710, 0]
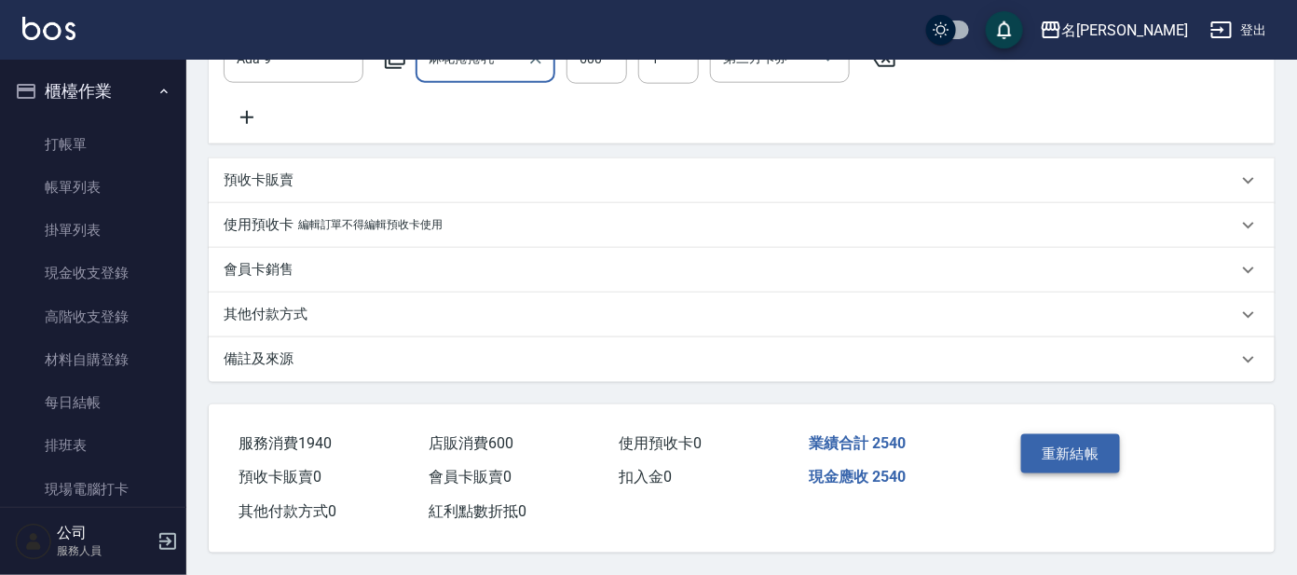
click at [1094, 452] on button "重新結帳" at bounding box center [1070, 453] width 99 height 39
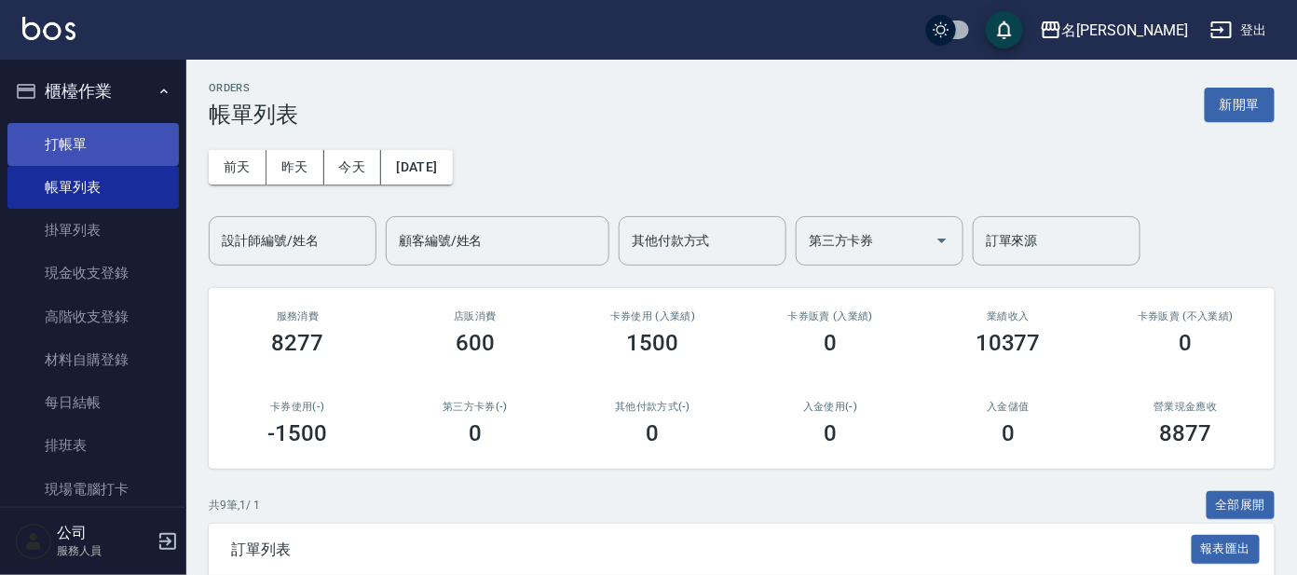
click at [71, 134] on link "打帳單" at bounding box center [92, 144] width 171 height 43
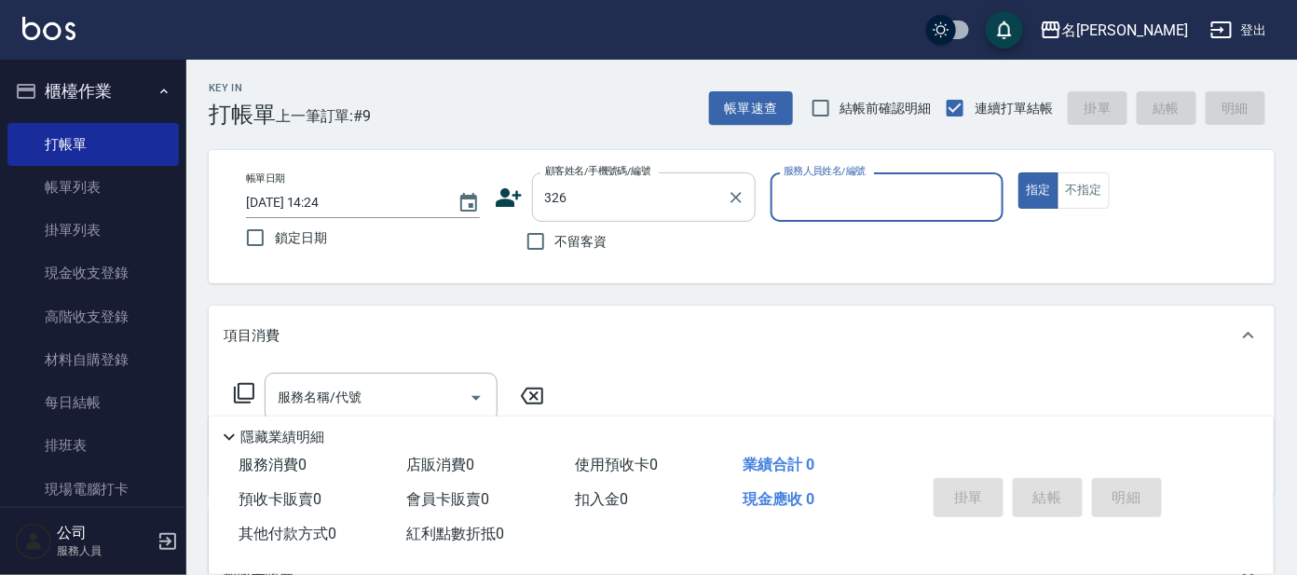
click at [553, 199] on input "326" at bounding box center [629, 197] width 179 height 33
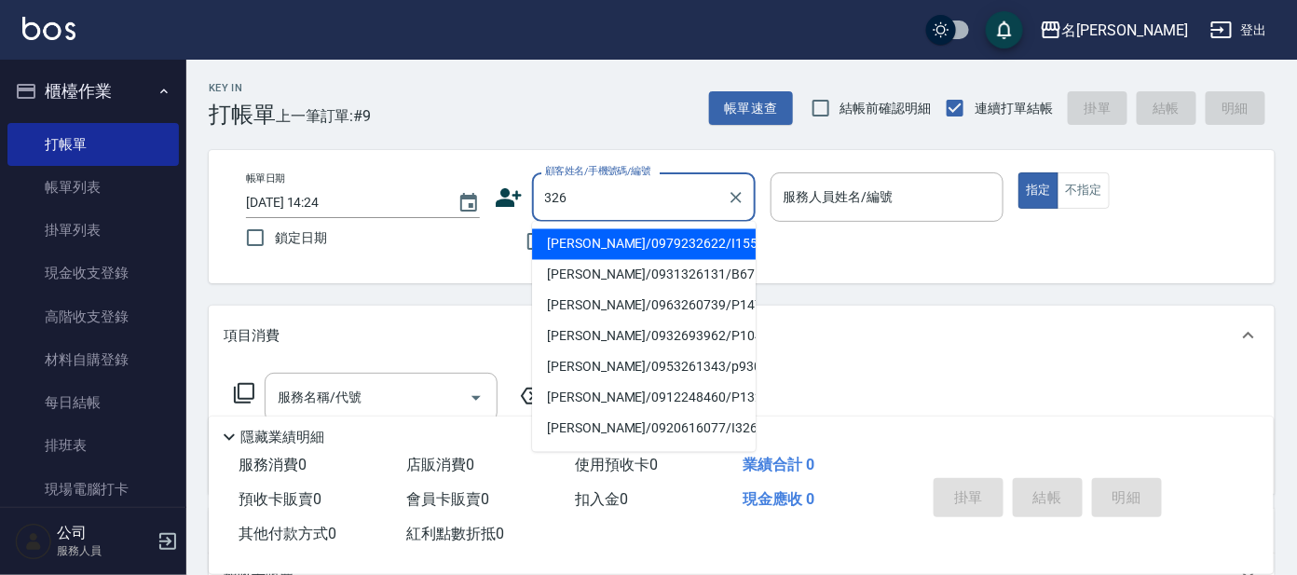
click at [543, 198] on input "326" at bounding box center [629, 197] width 179 height 33
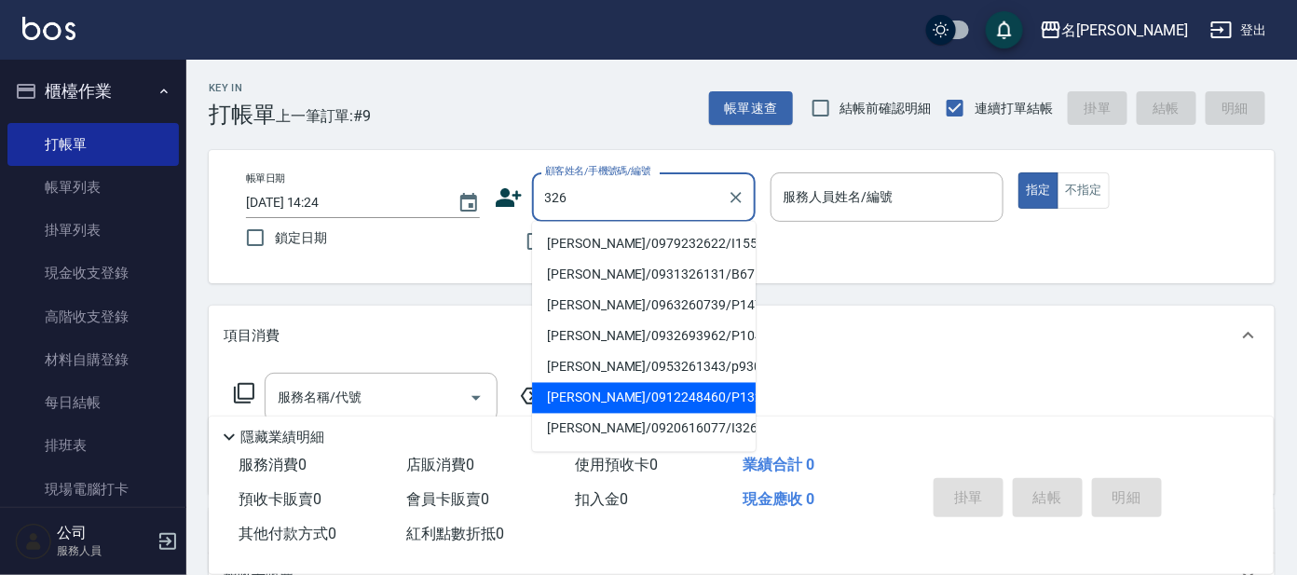
drag, startPoint x: 707, startPoint y: 412, endPoint x: 692, endPoint y: 414, distance: 15.0
click at [692, 414] on ul "[PERSON_NAME]/0979232622/I155 [PERSON_NAME]/0931326131/B67 [PERSON_NAME]/096326…" at bounding box center [644, 337] width 224 height 230
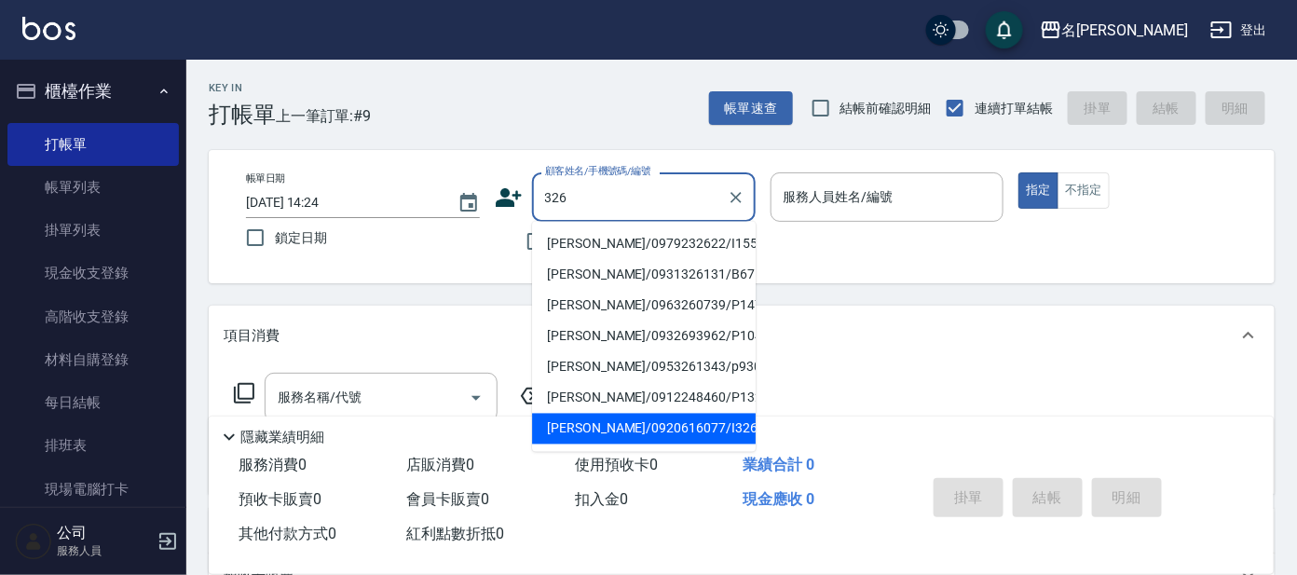
click at [680, 420] on li "[PERSON_NAME]/0920616077/I326" at bounding box center [644, 429] width 224 height 31
type input "[PERSON_NAME]/0920616077/I326"
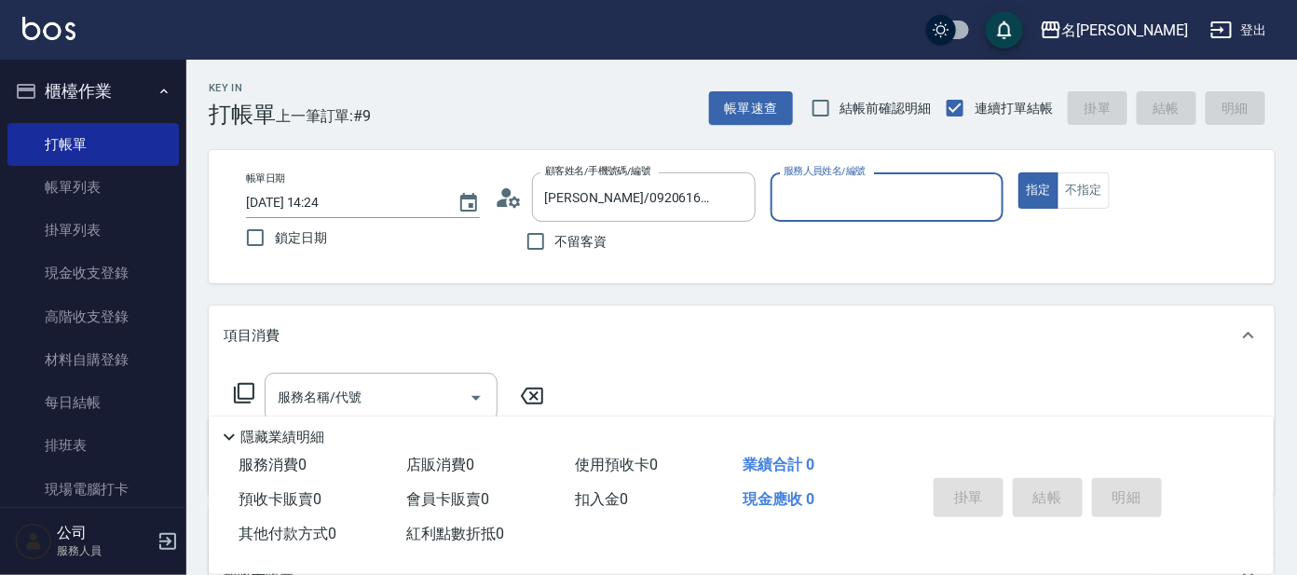
type input "Ada-9"
click at [508, 203] on icon at bounding box center [509, 198] width 28 height 28
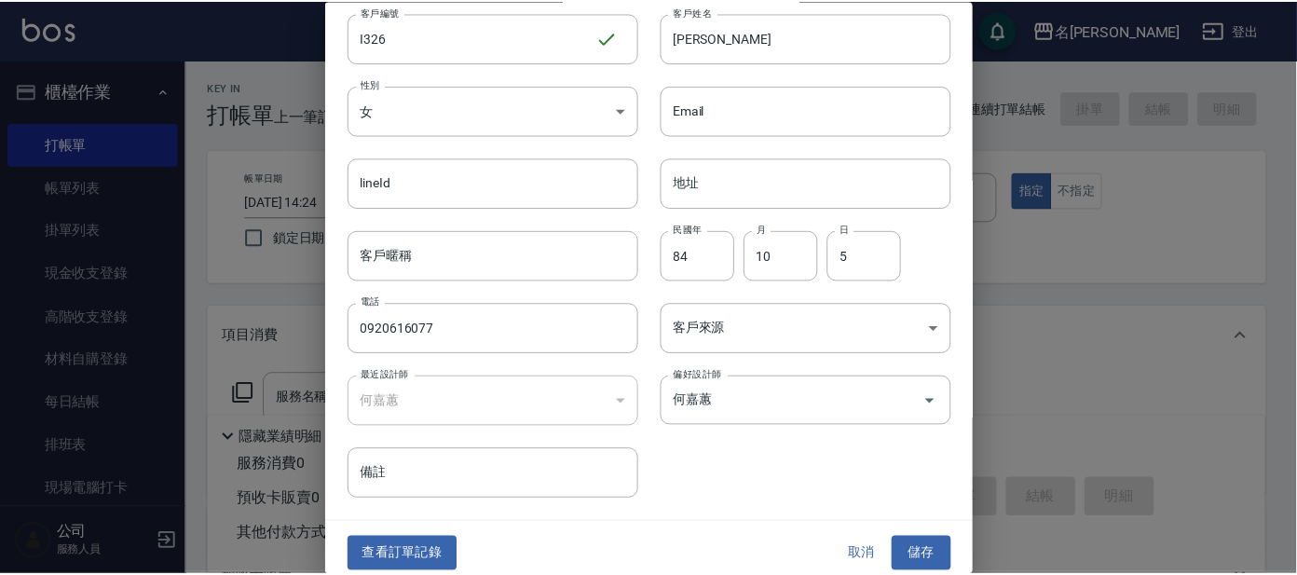
scroll to position [70, 0]
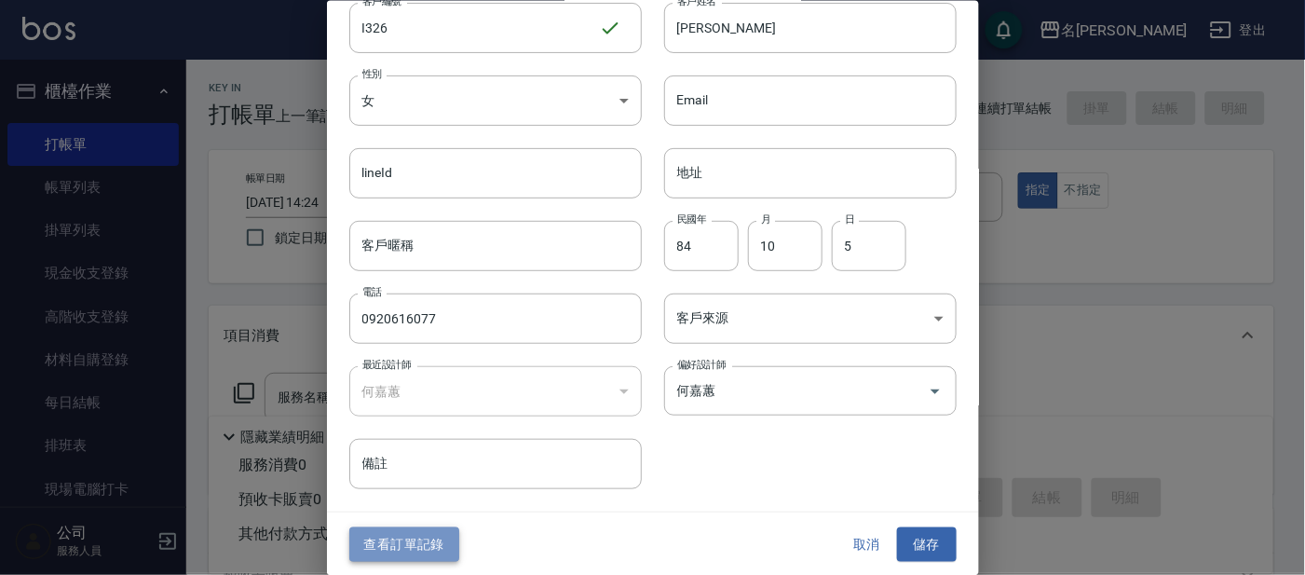
click at [401, 544] on button "查看訂單記錄" at bounding box center [404, 544] width 110 height 34
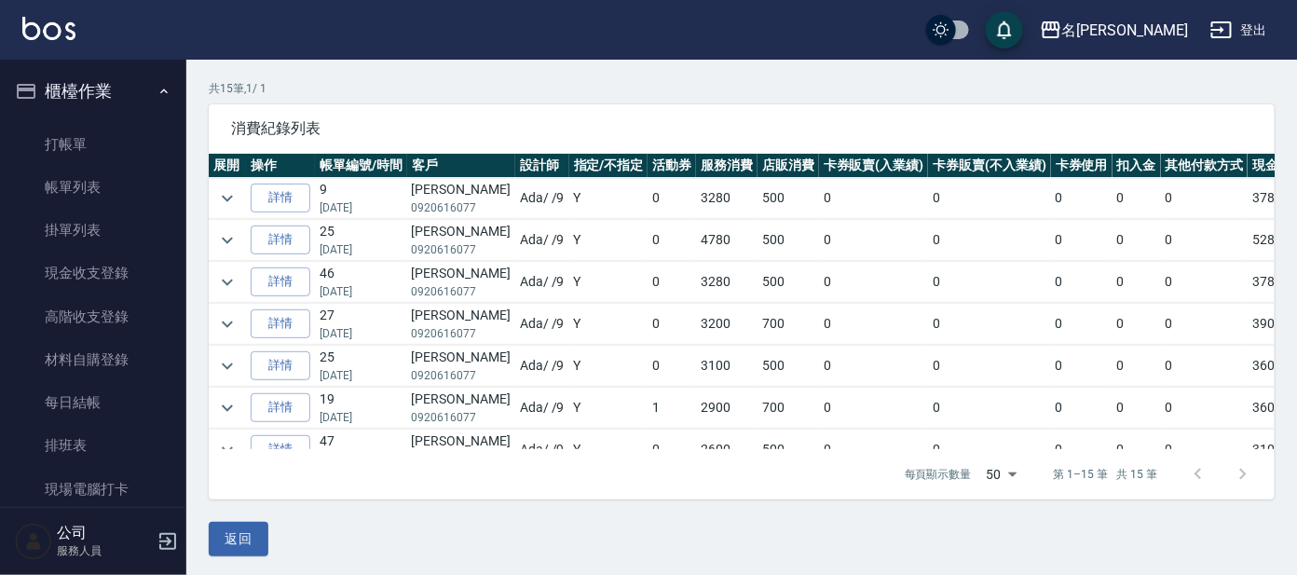
scroll to position [126, 0]
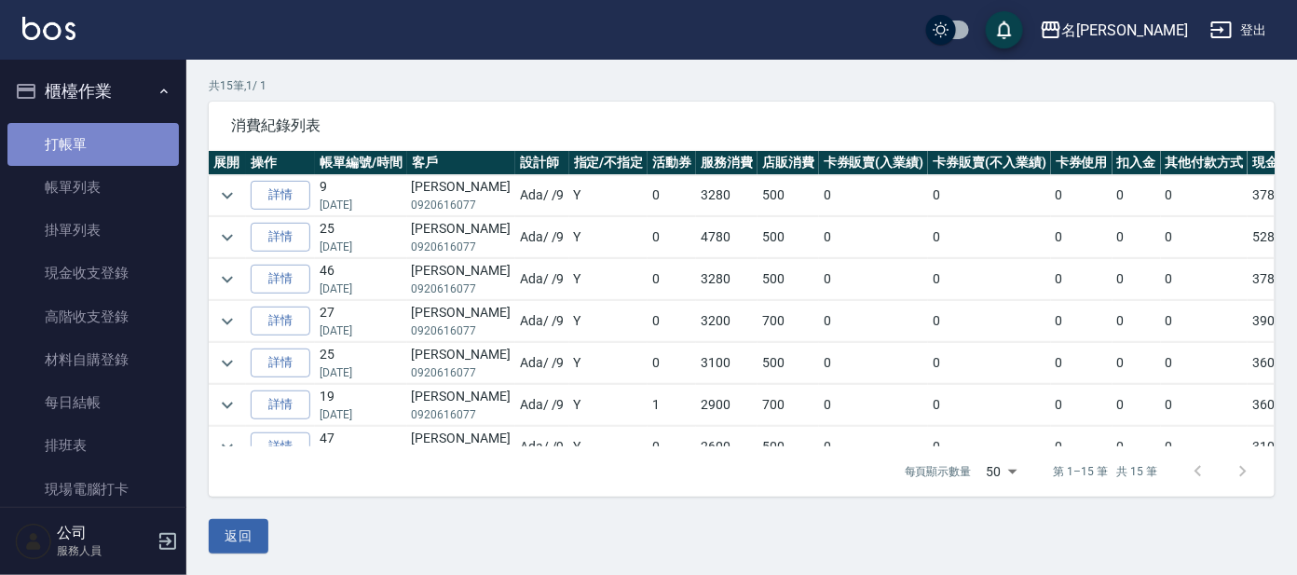
click at [137, 137] on link "打帳單" at bounding box center [92, 144] width 171 height 43
